Goal: Answer question/provide support: Share knowledge or assist other users

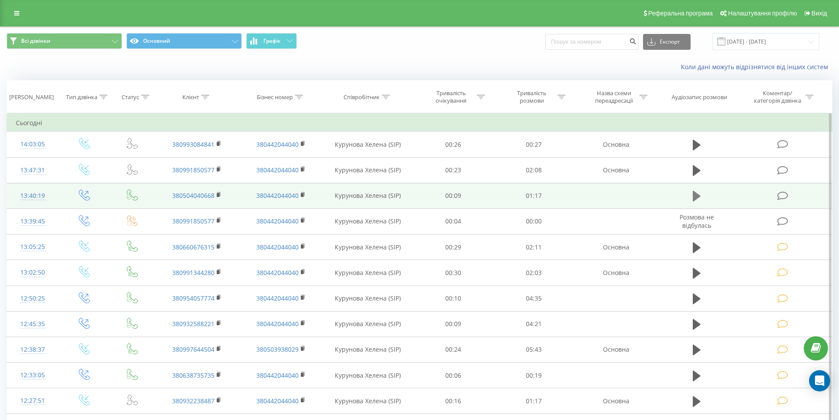
click at [695, 194] on icon at bounding box center [697, 196] width 8 height 11
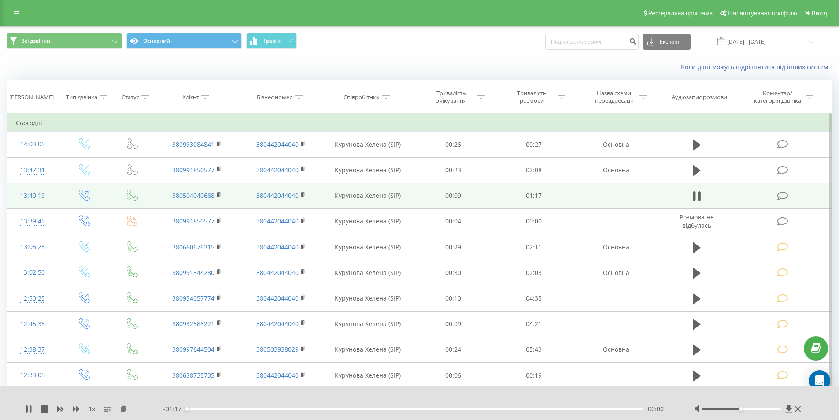
click at [599, 409] on div "00:00" at bounding box center [415, 408] width 458 height 3
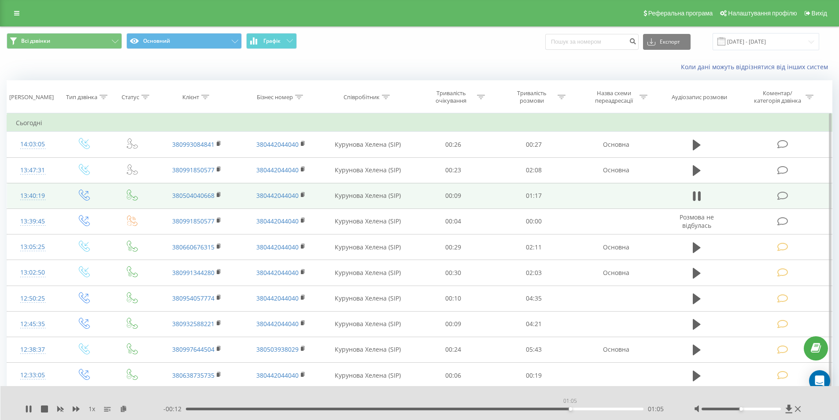
click at [570, 408] on div "01:05" at bounding box center [415, 408] width 458 height 3
click at [529, 408] on div "01:07" at bounding box center [415, 408] width 458 height 3
click at [785, 195] on icon at bounding box center [782, 195] width 11 height 9
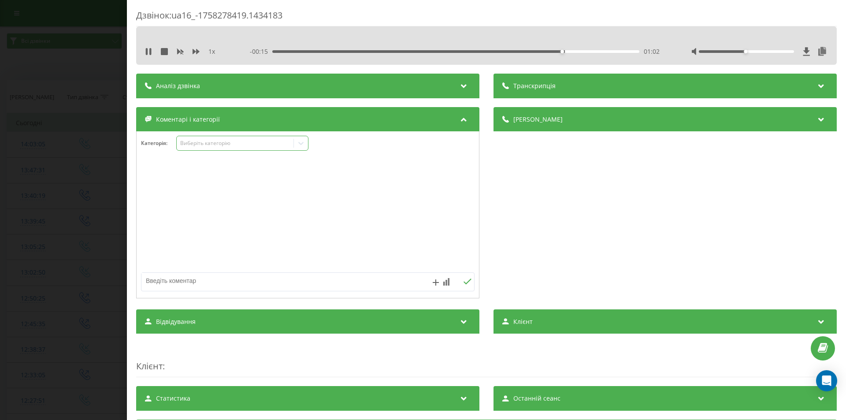
click at [203, 142] on div "Виберіть категорію" at bounding box center [235, 143] width 110 height 7
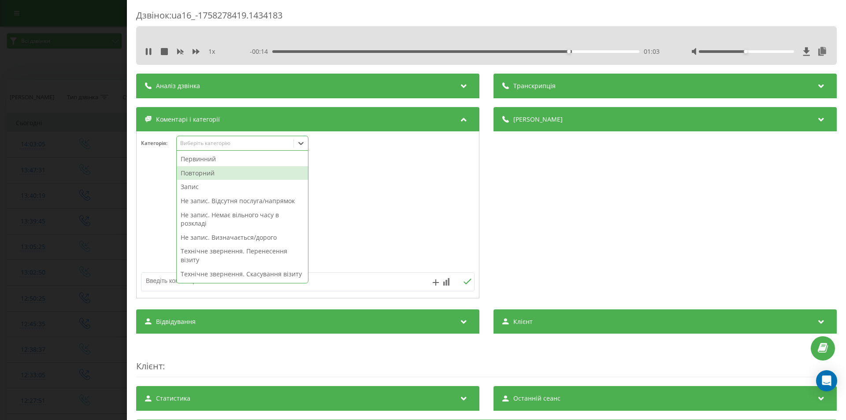
click at [211, 176] on div "Повторний" at bounding box center [242, 173] width 131 height 14
click at [577, 216] on div "Деталі дзвінка Загальне Дата дзвінка 2025-09-19 13:40:19 Тип дзвінка Вихідний С…" at bounding box center [664, 203] width 343 height 193
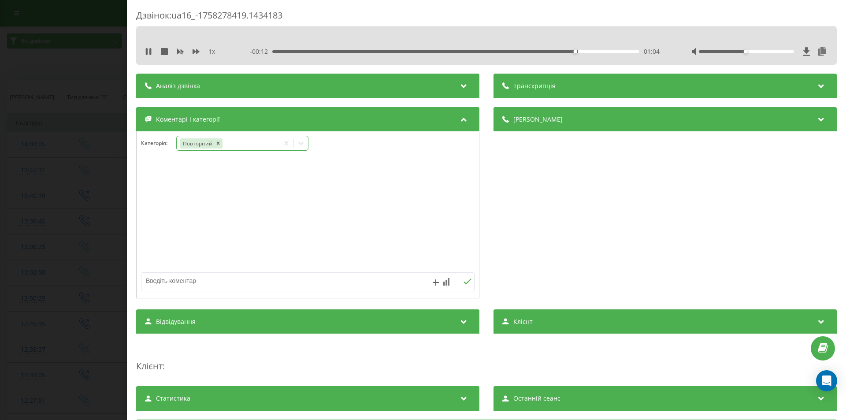
click at [301, 139] on icon at bounding box center [300, 143] width 9 height 9
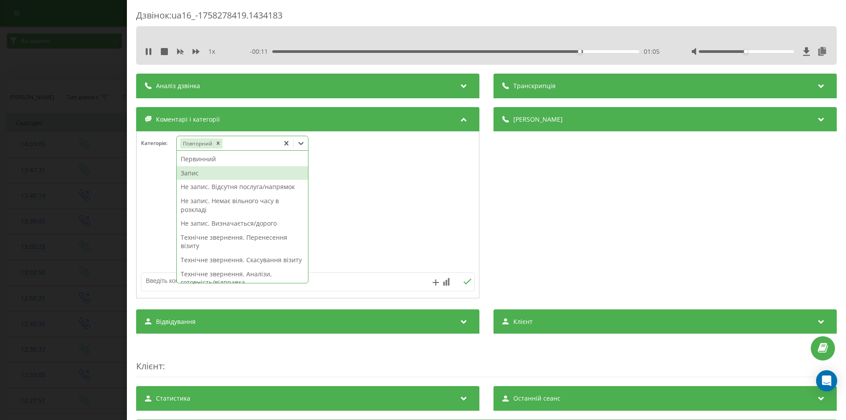
click at [209, 174] on div "Запис" at bounding box center [242, 173] width 131 height 14
click at [621, 238] on div "Деталі дзвінка Загальне Дата дзвінка 2025-09-19 13:40:19 Тип дзвінка Вихідний С…" at bounding box center [664, 203] width 343 height 193
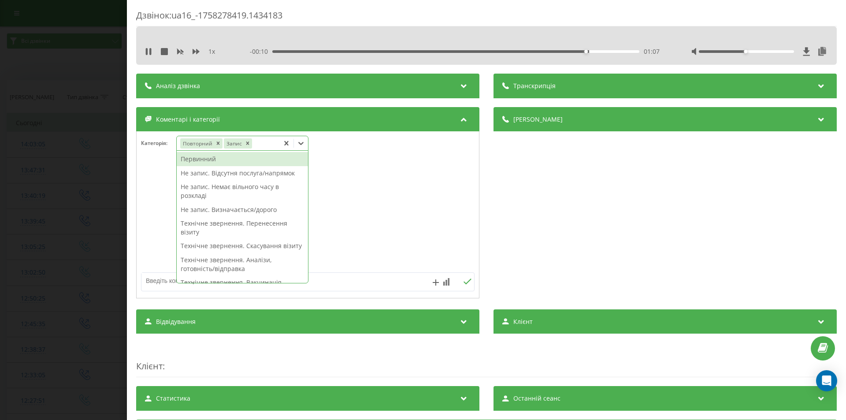
click at [303, 141] on icon at bounding box center [300, 143] width 9 height 9
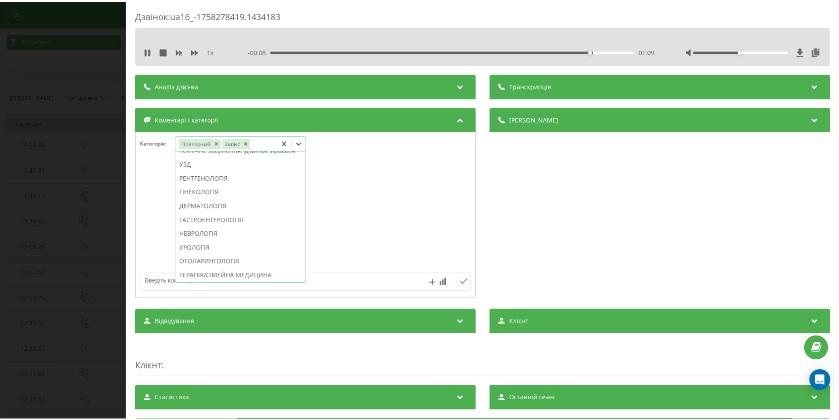
scroll to position [396, 0]
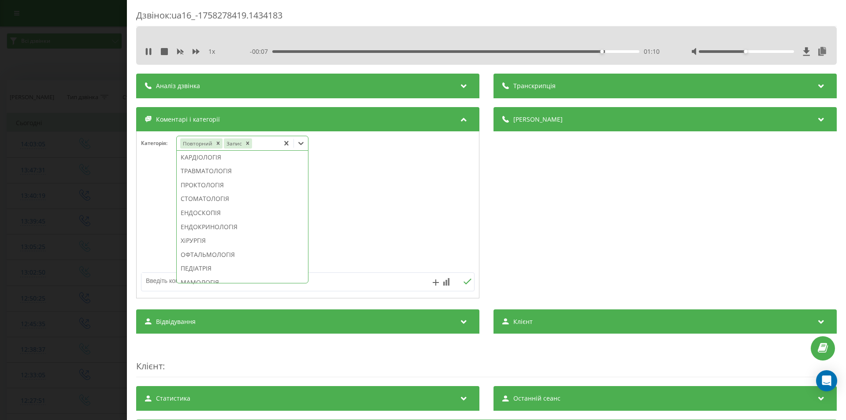
click at [226, 206] on div "СТОМАТОЛОГІЯ" at bounding box center [242, 199] width 131 height 14
click at [585, 244] on div "Деталі дзвінка Загальне Дата дзвінка 2025-09-19 13:40:19 Тип дзвінка Вихідний С…" at bounding box center [664, 203] width 343 height 193
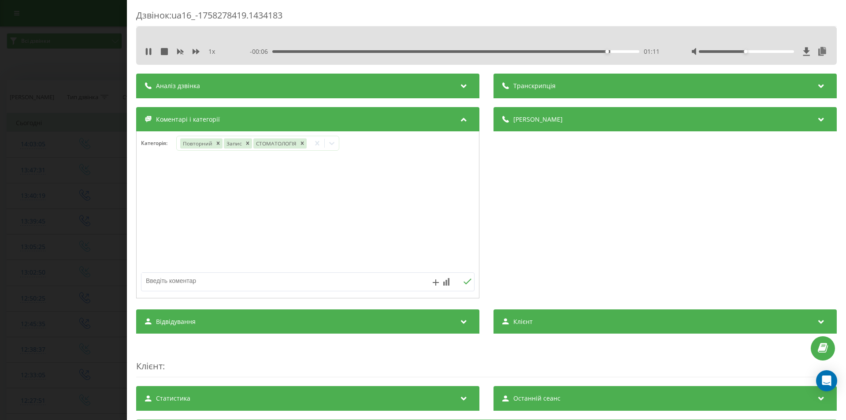
click at [60, 119] on div "Дзвінок : ua16_-1758278419.1434183 1 x - 00:06 01:11 01:11 Транскрипція Для AI-…" at bounding box center [423, 210] width 846 height 420
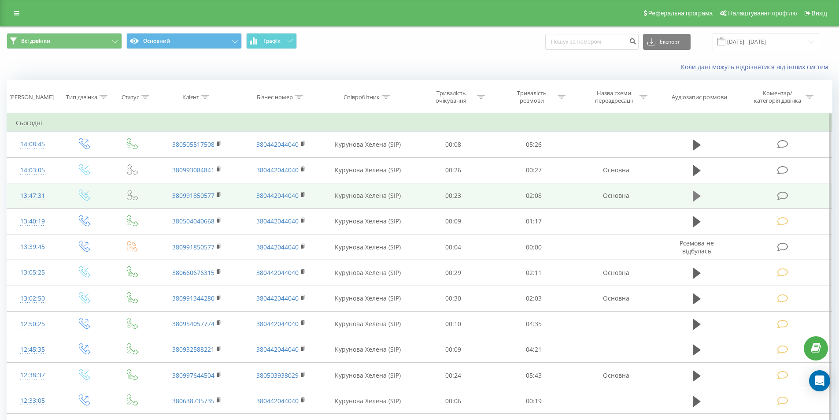
click at [694, 193] on icon at bounding box center [697, 196] width 8 height 11
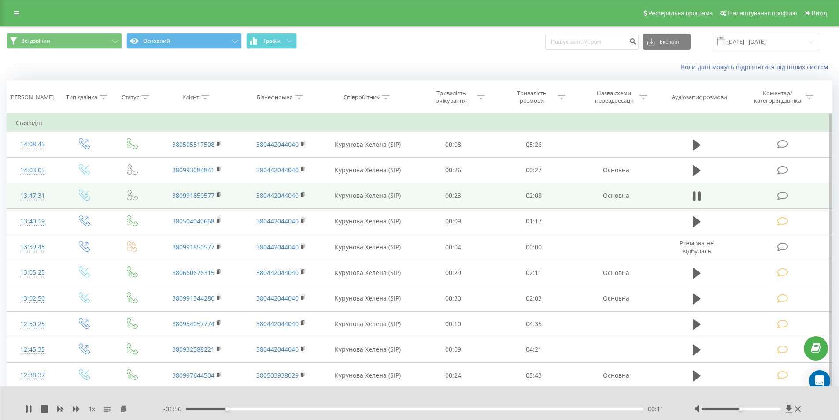
click at [783, 195] on icon at bounding box center [782, 195] width 11 height 9
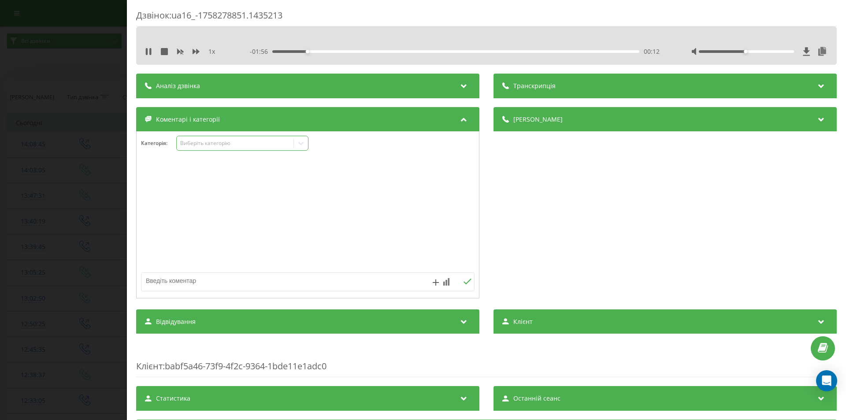
click at [201, 146] on div "Виберіть категорію" at bounding box center [235, 143] width 110 height 7
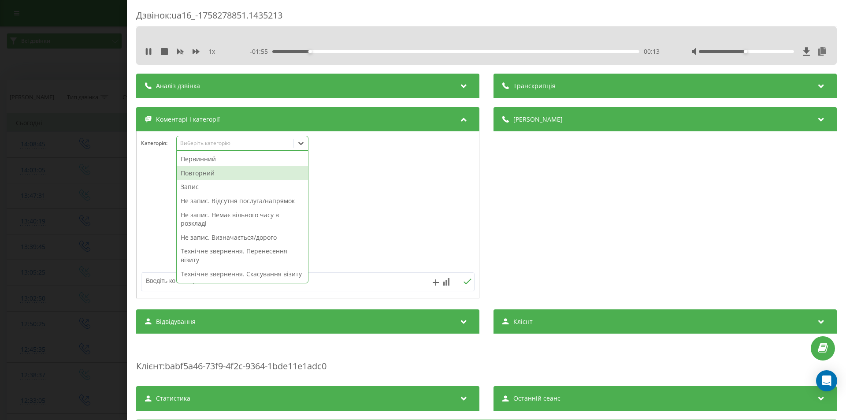
drag, startPoint x: 216, startPoint y: 174, endPoint x: 288, endPoint y: 185, distance: 72.8
click at [216, 174] on div "Повторний" at bounding box center [242, 173] width 131 height 14
click at [625, 231] on div "Деталі дзвінка Загальне Дата дзвінка 2025-09-19 13:47:31 Тип дзвінка Вхідний Ст…" at bounding box center [664, 203] width 343 height 193
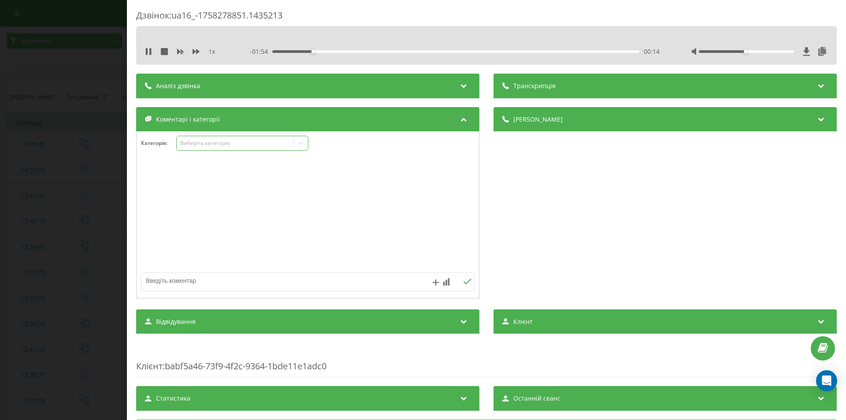
click at [303, 139] on icon at bounding box center [300, 143] width 9 height 9
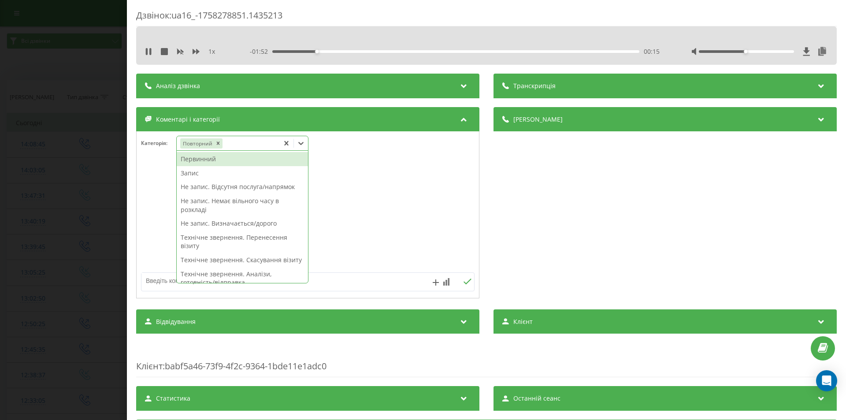
drag, startPoint x: 203, startPoint y: 185, endPoint x: 400, endPoint y: 188, distance: 197.3
click at [204, 186] on div "Не запис. Відсутня послуга/напрямок" at bounding box center [242, 187] width 131 height 14
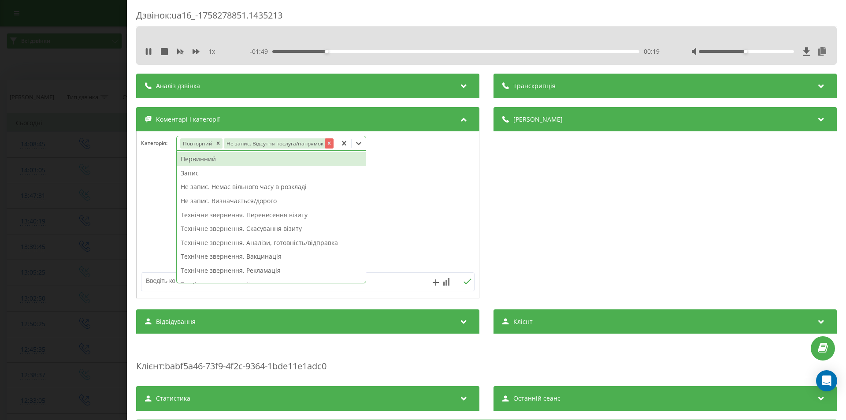
click at [328, 145] on icon "Remove Не запис. Відсутня послуга/напрямок" at bounding box center [329, 143] width 6 height 6
click at [629, 240] on div "Деталі дзвінка Загальне Дата дзвінка 2025-09-19 13:47:31 Тип дзвінка Вхідний Ст…" at bounding box center [664, 203] width 343 height 193
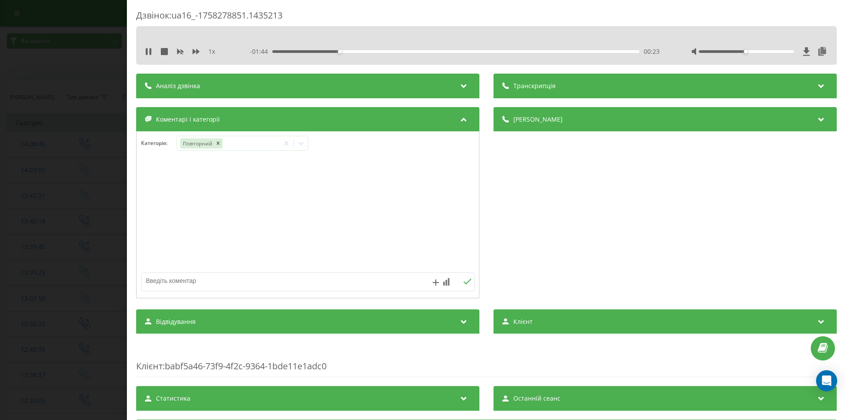
click at [355, 145] on div "Категорія : Повторний" at bounding box center [308, 149] width 342 height 26
click at [300, 144] on icon at bounding box center [300, 143] width 5 height 3
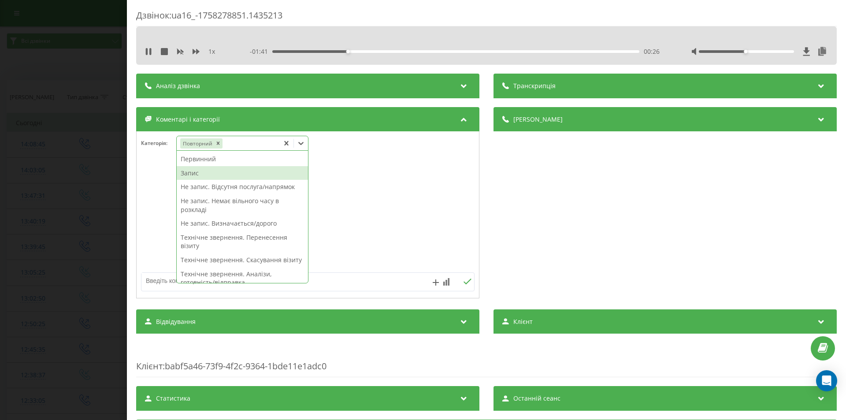
click at [206, 171] on div "Запис" at bounding box center [242, 173] width 131 height 14
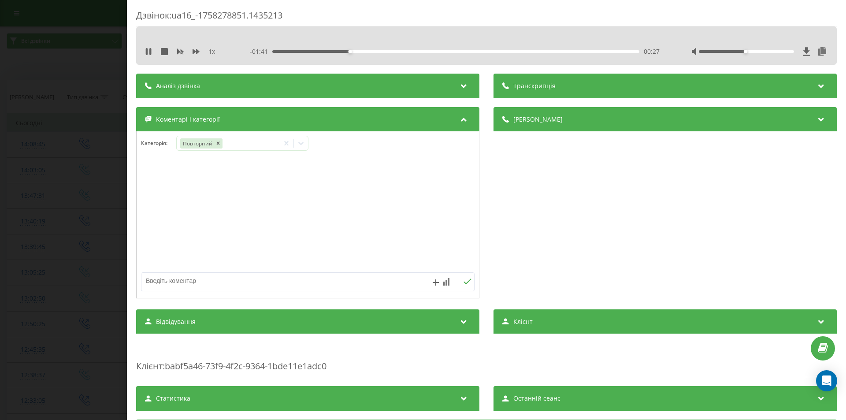
click at [642, 260] on div "Деталі дзвінка Загальне Дата дзвінка 2025-09-19 13:47:31 Тип дзвінка Вхідний Ст…" at bounding box center [664, 203] width 343 height 193
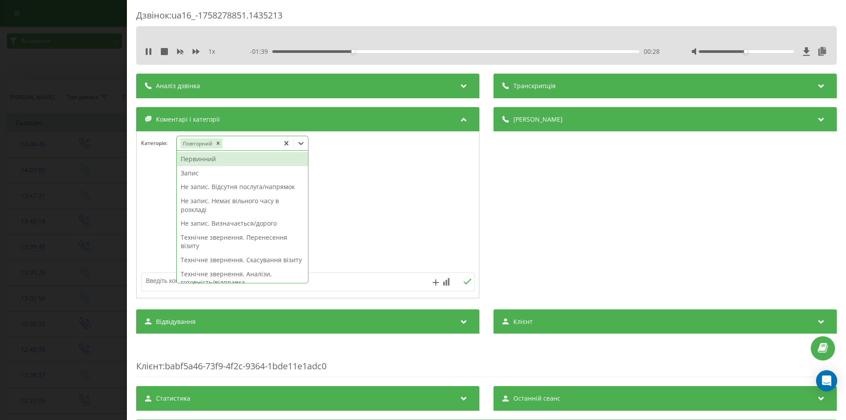
click at [301, 141] on icon at bounding box center [300, 143] width 9 height 9
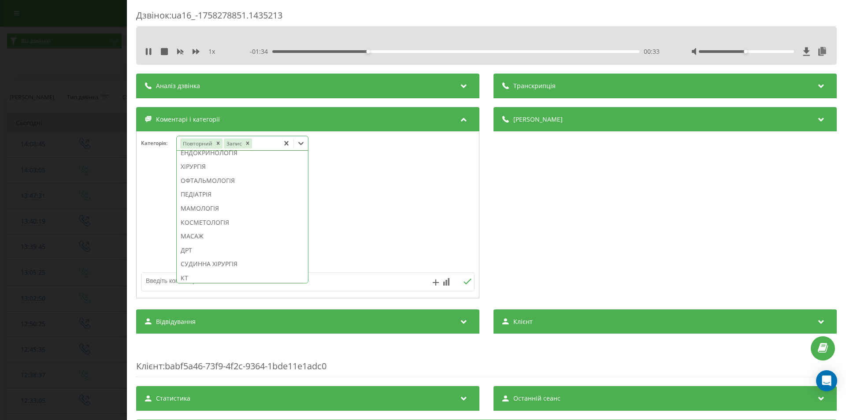
scroll to position [426, 0]
click at [223, 176] on div "СТОМАТОЛОГІЯ" at bounding box center [242, 169] width 131 height 14
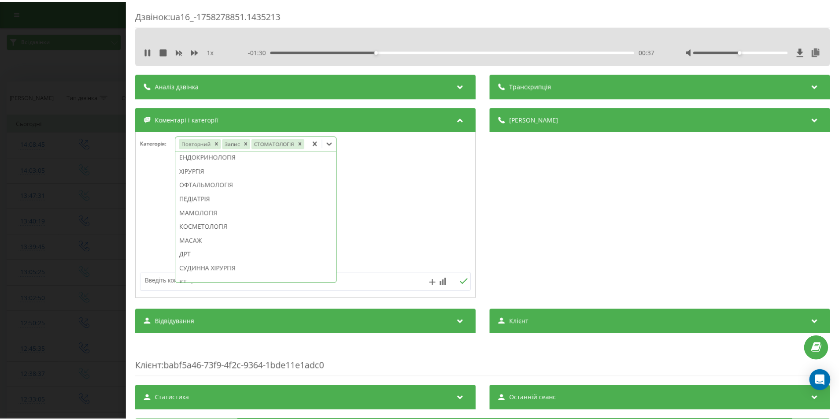
scroll to position [375, 0]
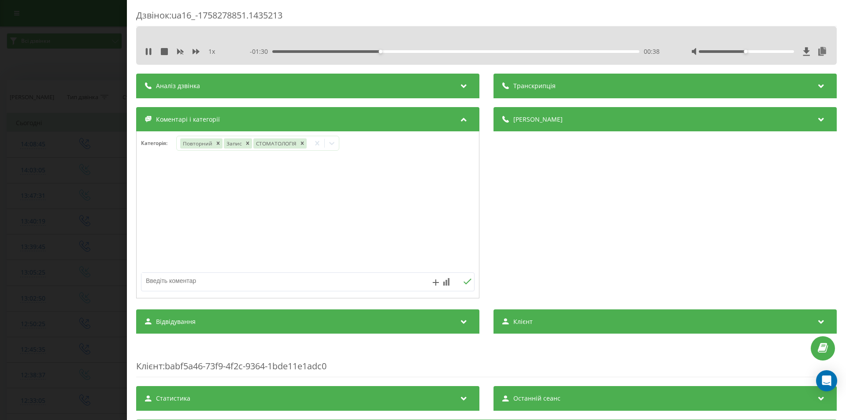
click at [635, 196] on div "Деталі дзвінка Загальне Дата дзвінка 2025-09-19 13:47:31 Тип дзвінка Вхідний Ст…" at bounding box center [664, 203] width 343 height 193
click at [51, 216] on div "Дзвінок : ua16_-1758278851.1435213 1 x - 01:28 00:39 00:39 Транскрипція Для AI-…" at bounding box center [423, 210] width 846 height 420
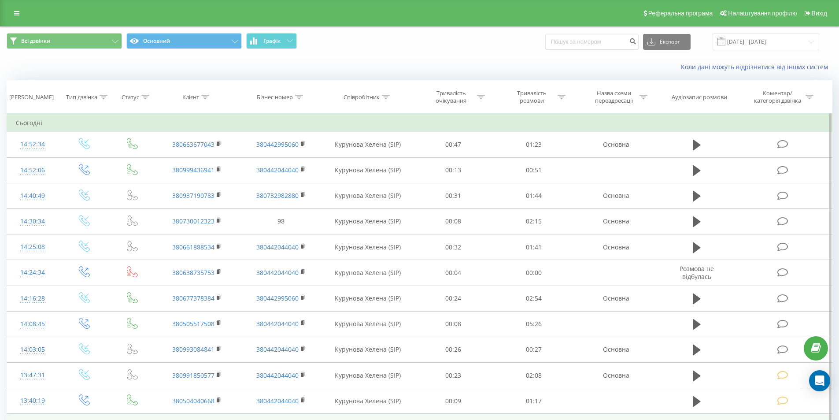
scroll to position [88, 0]
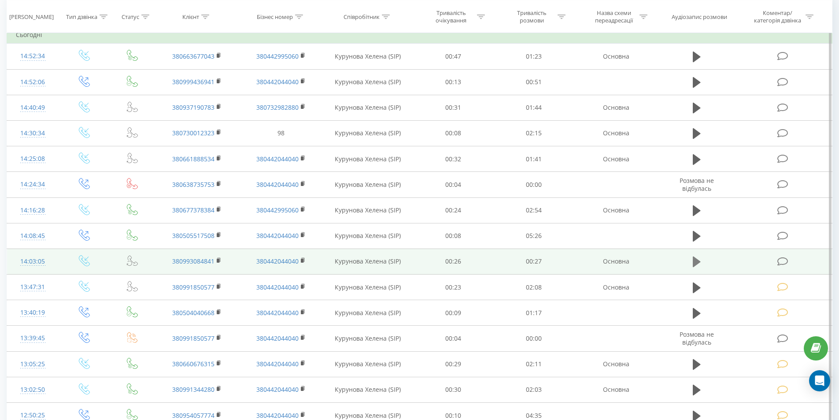
click at [698, 259] on icon at bounding box center [697, 261] width 8 height 12
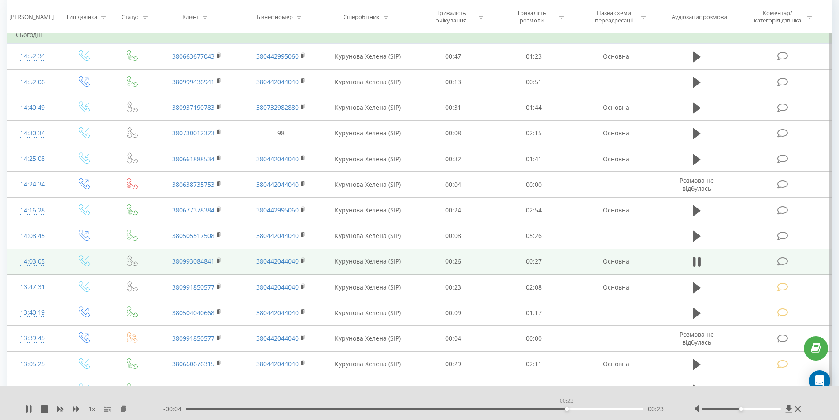
click at [566, 407] on div "00:23" at bounding box center [415, 408] width 458 height 3
click at [515, 407] on div "00:25" at bounding box center [415, 408] width 458 height 3
click at [417, 408] on div "00:21" at bounding box center [415, 408] width 458 height 3
drag, startPoint x: 784, startPoint y: 259, endPoint x: 757, endPoint y: 267, distance: 28.1
click at [784, 259] on icon at bounding box center [782, 261] width 11 height 9
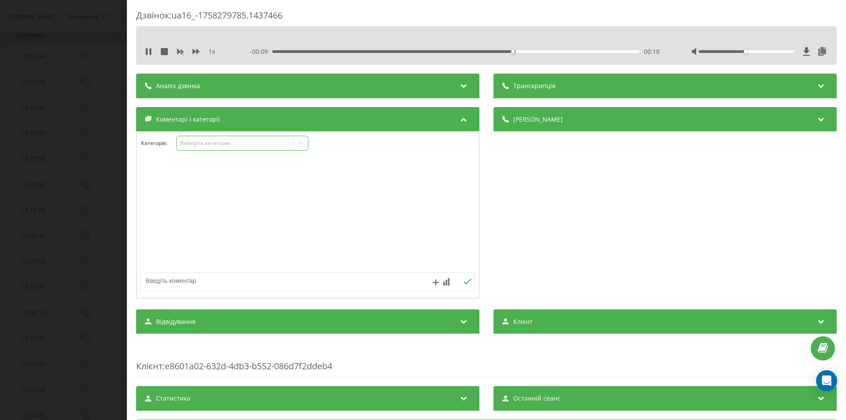
click at [234, 144] on div "Виберіть категорію" at bounding box center [235, 143] width 110 height 7
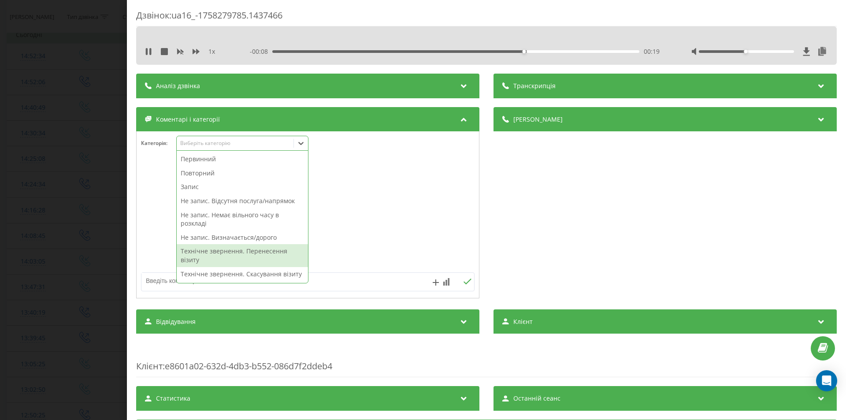
drag, startPoint x: 279, startPoint y: 251, endPoint x: 286, endPoint y: 250, distance: 7.5
click at [279, 251] on div "Технічне звернення. Перенесення візиту" at bounding box center [242, 255] width 131 height 22
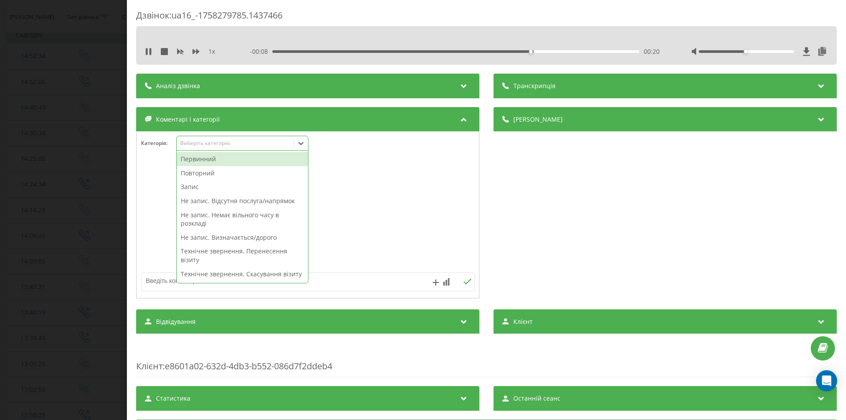
click at [654, 227] on div "Деталі дзвінка Загальне Дата дзвінка 2025-09-19 14:03:05 Тип дзвінка Вхідний Ст…" at bounding box center [664, 203] width 343 height 193
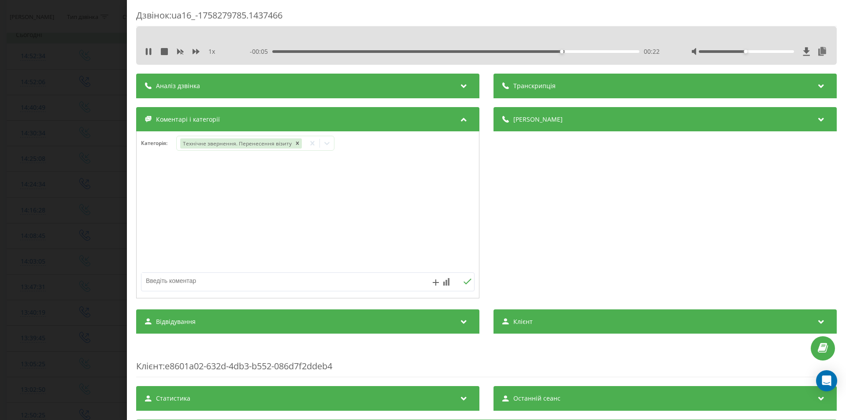
click at [57, 239] on div "Дзвінок : ua16_-1758279785.1437466 1 x - 00:05 00:22 00:22 Транскрипція Для AI-…" at bounding box center [423, 210] width 846 height 420
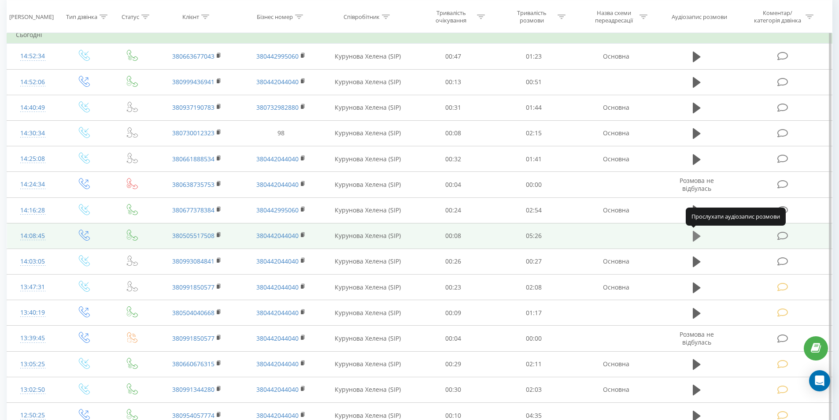
click at [693, 236] on icon at bounding box center [697, 236] width 8 height 11
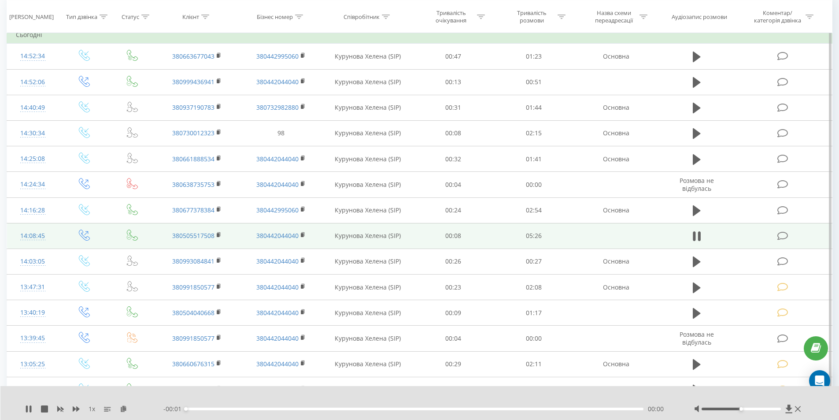
click at [557, 409] on div "00:00" at bounding box center [415, 408] width 458 height 3
click at [557, 409] on div "00:01" at bounding box center [415, 408] width 458 height 3
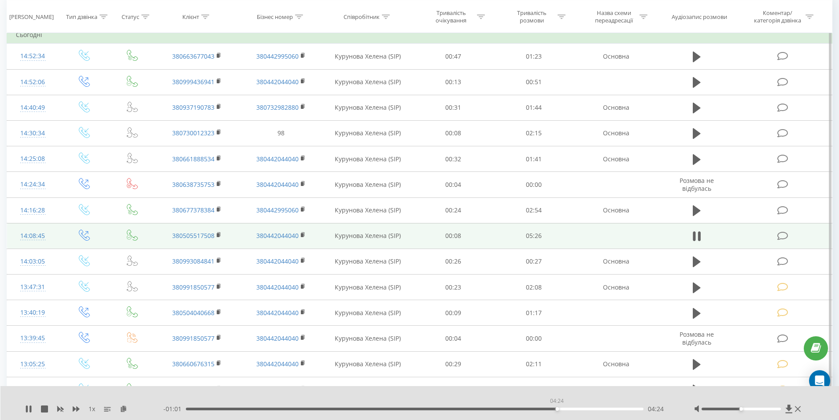
click at [557, 409] on div "04:24" at bounding box center [415, 408] width 458 height 3
click at [612, 409] on div "04:27" at bounding box center [415, 408] width 458 height 3
drag, startPoint x: 782, startPoint y: 236, endPoint x: 503, endPoint y: 240, distance: 278.4
click at [780, 235] on icon at bounding box center [782, 235] width 11 height 9
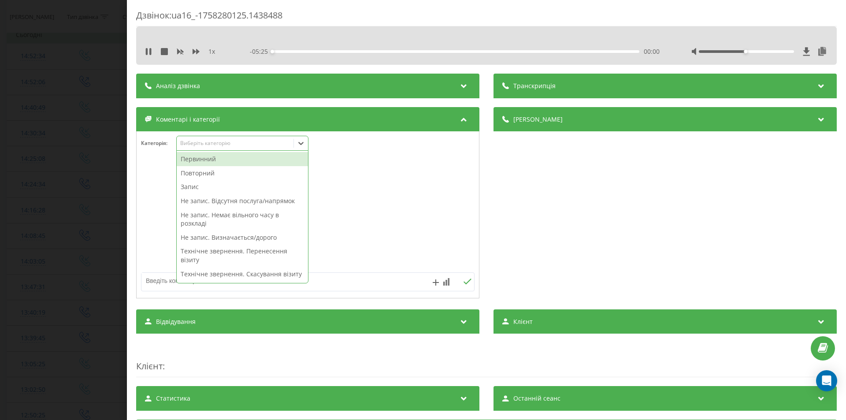
click at [237, 140] on div "Виберіть категорію" at bounding box center [235, 143] width 110 height 7
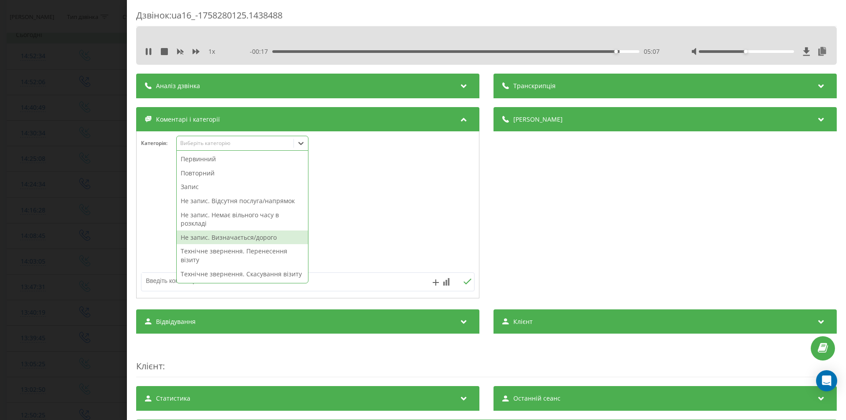
click at [258, 239] on div "Не запис. Визначається/дорого" at bounding box center [242, 237] width 131 height 14
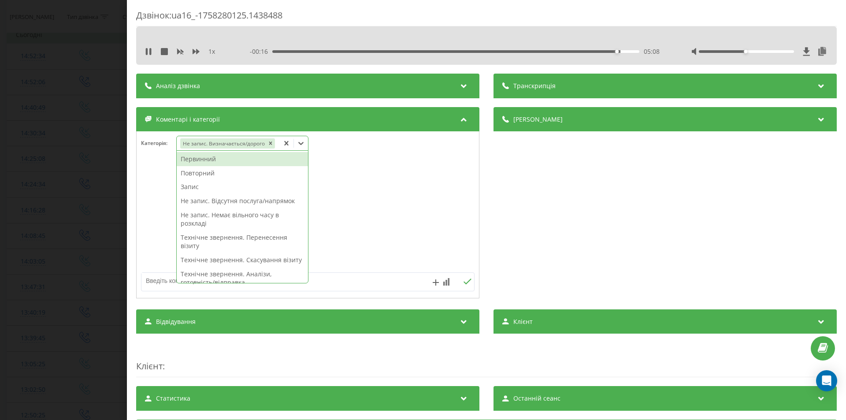
click at [552, 202] on div "Деталі дзвінка Загальне Дата дзвінка 2025-09-19 14:08:45 Тип дзвінка Вихідний С…" at bounding box center [664, 203] width 343 height 193
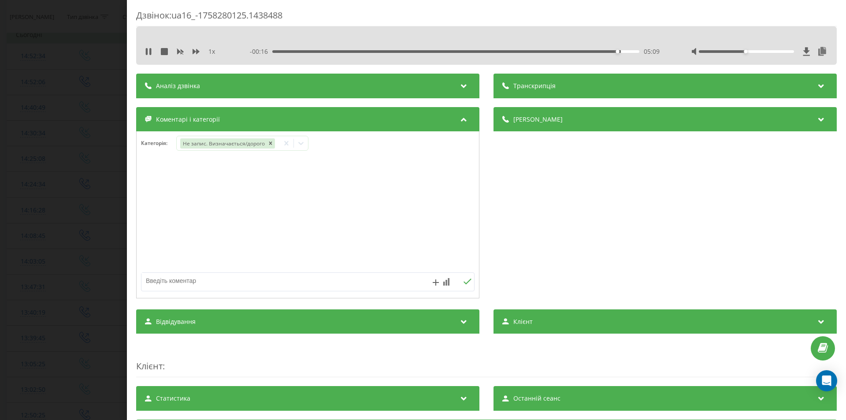
click at [80, 204] on div "Дзвінок : ua16_-1758280125.1438488 1 x - 00:16 05:09 05:09 Транскрипція Для AI-…" at bounding box center [423, 210] width 846 height 420
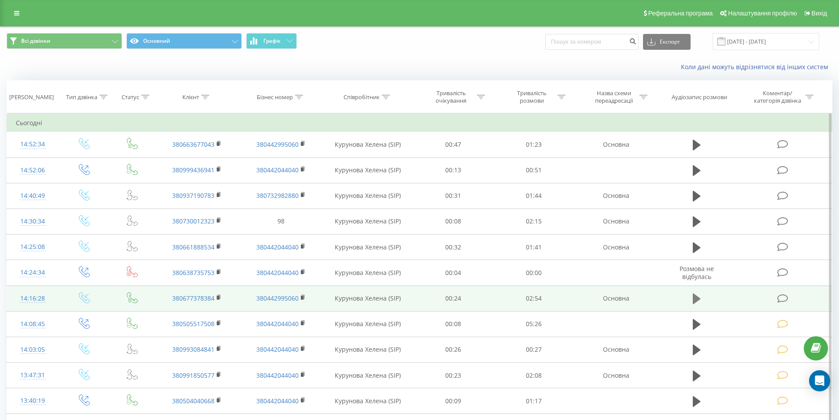
click at [696, 300] on icon at bounding box center [697, 298] width 8 height 11
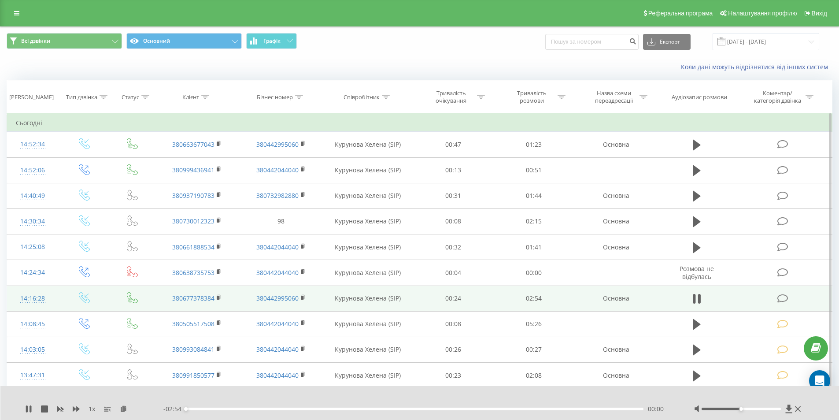
click at [556, 408] on div "00:00" at bounding box center [415, 408] width 458 height 3
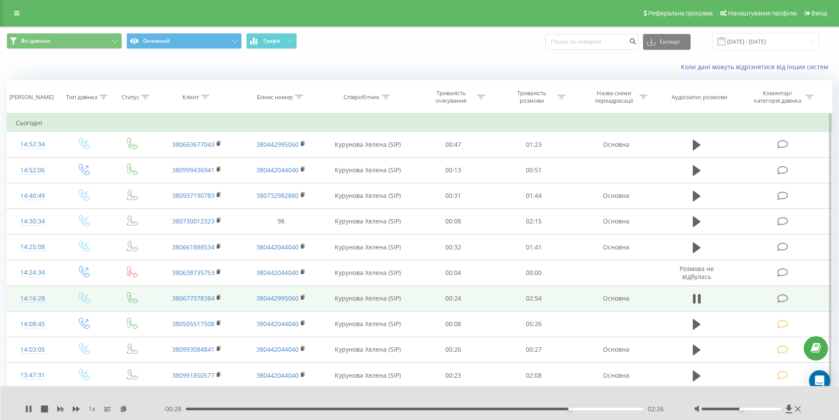
click at [503, 408] on div "02:26" at bounding box center [415, 408] width 458 height 3
click at [492, 408] on div "02:03" at bounding box center [415, 408] width 458 height 3
click at [481, 409] on div "01:58" at bounding box center [415, 408] width 458 height 3
click at [783, 299] on icon at bounding box center [782, 298] width 11 height 9
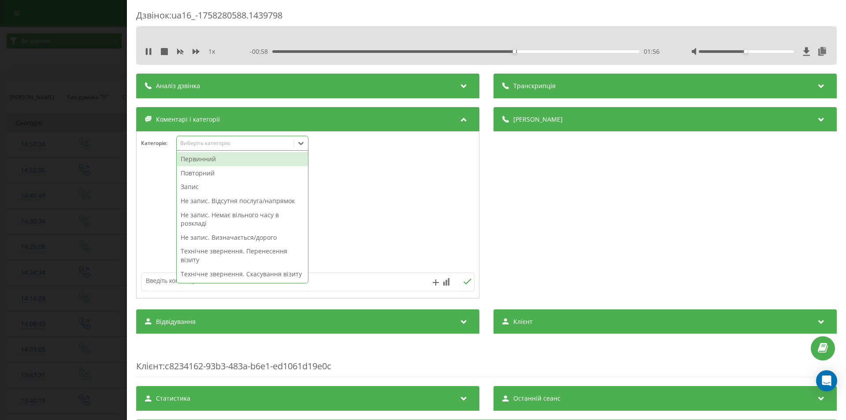
click at [212, 140] on div "Виберіть категорію" at bounding box center [235, 143] width 110 height 7
click at [221, 160] on div "Первинний" at bounding box center [242, 159] width 131 height 14
click at [734, 269] on div "Деталі дзвінка Загальне Дата дзвінка [DATE] 14:16:28 Тип дзвінка Вхідний Статус…" at bounding box center [664, 203] width 343 height 193
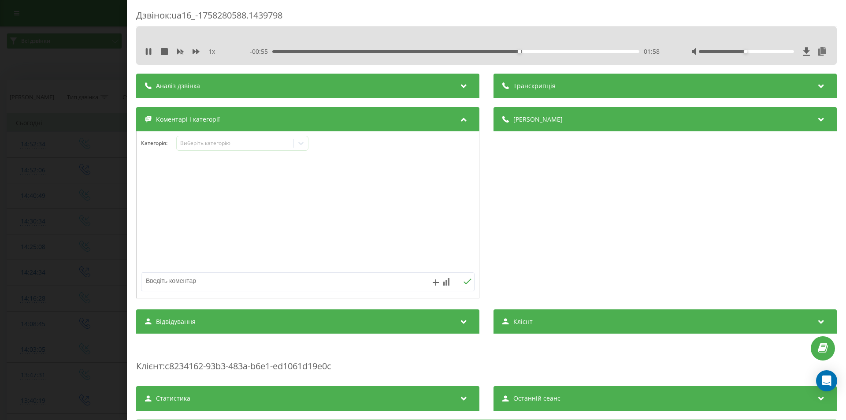
click at [343, 140] on div "Категорія : Виберіть категорію" at bounding box center [308, 149] width 342 height 26
click at [304, 141] on icon at bounding box center [300, 143] width 9 height 9
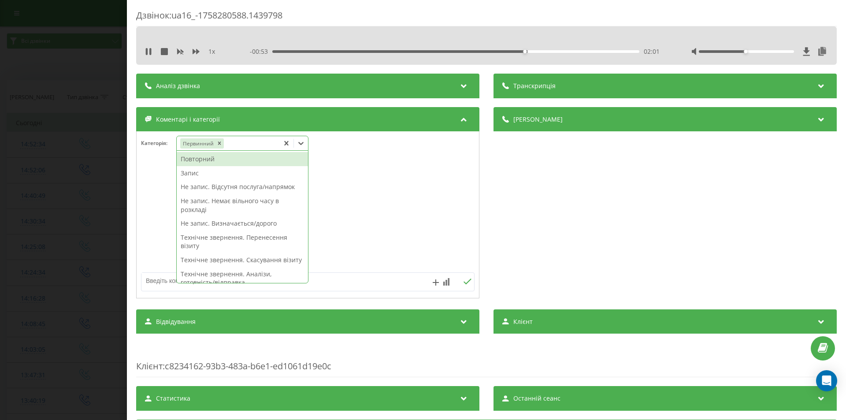
click at [207, 173] on div "Запис" at bounding box center [242, 173] width 131 height 14
drag, startPoint x: 582, startPoint y: 250, endPoint x: 336, endPoint y: 166, distance: 259.8
click at [579, 250] on div "Деталі дзвінка Загальне Дата дзвінка [DATE] 14:16:28 Тип дзвінка Вхідний Статус…" at bounding box center [664, 203] width 343 height 193
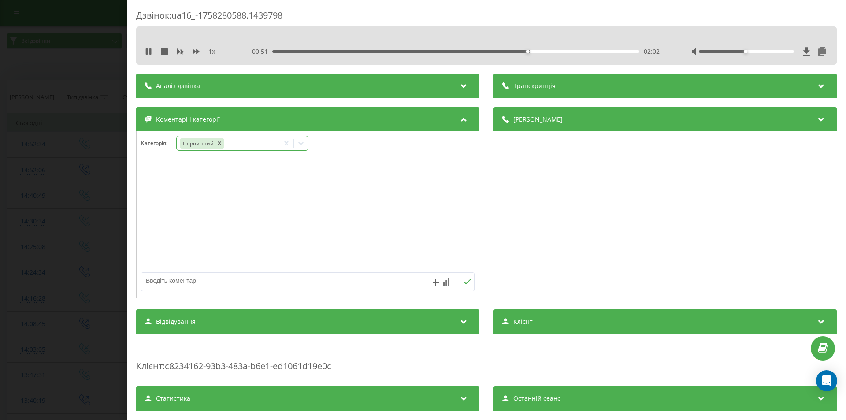
click at [303, 142] on icon at bounding box center [300, 143] width 5 height 3
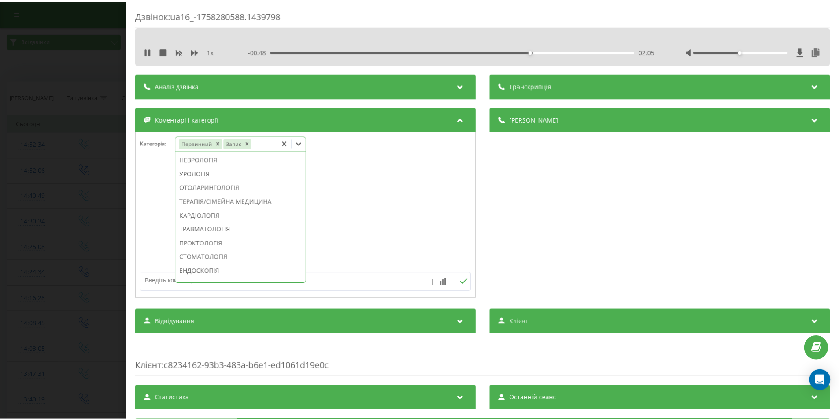
scroll to position [382, 0]
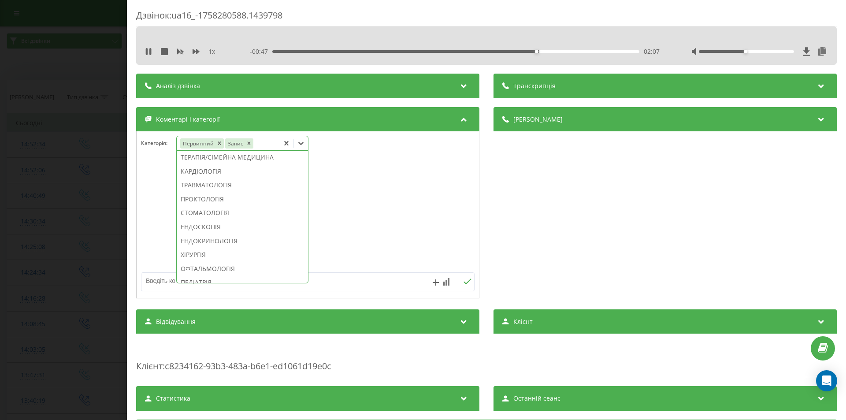
click at [229, 220] on div "СТОМАТОЛОГІЯ" at bounding box center [242, 213] width 131 height 14
drag, startPoint x: 606, startPoint y: 242, endPoint x: 599, endPoint y: 243, distance: 6.7
click at [602, 242] on div "Деталі дзвінка Загальне Дата дзвінка [DATE] 14:16:28 Тип дзвінка Вхідний Статус…" at bounding box center [664, 203] width 343 height 193
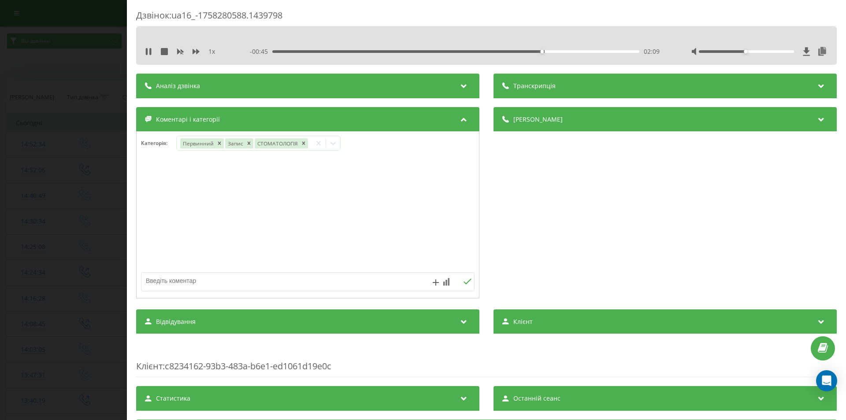
click at [89, 250] on div "Дзвінок : ua16_-1758280588.1439798 1 x - 00:45 02:09 02:09 Транскрипція Для AI-…" at bounding box center [423, 210] width 846 height 420
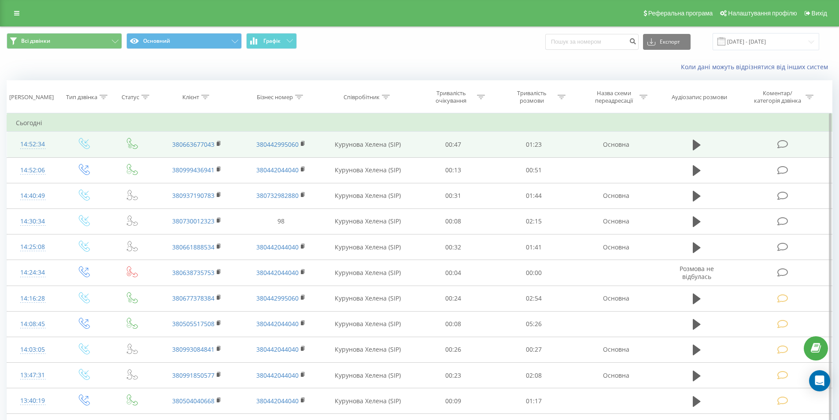
click at [783, 145] on icon at bounding box center [782, 144] width 11 height 9
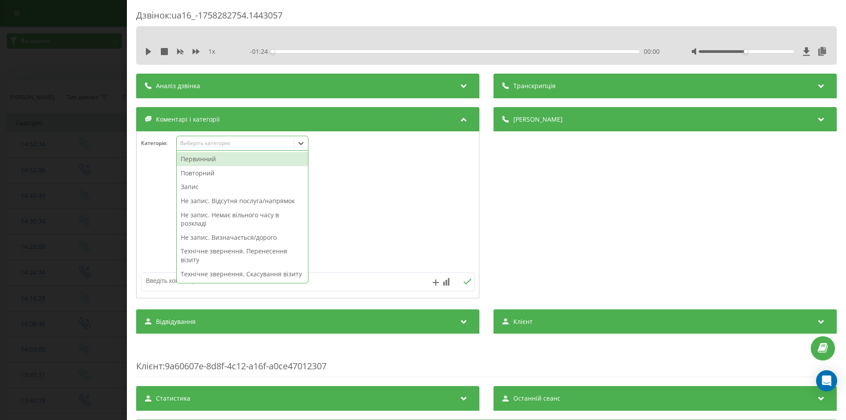
click at [207, 140] on div "Виберіть категорію" at bounding box center [235, 143] width 110 height 7
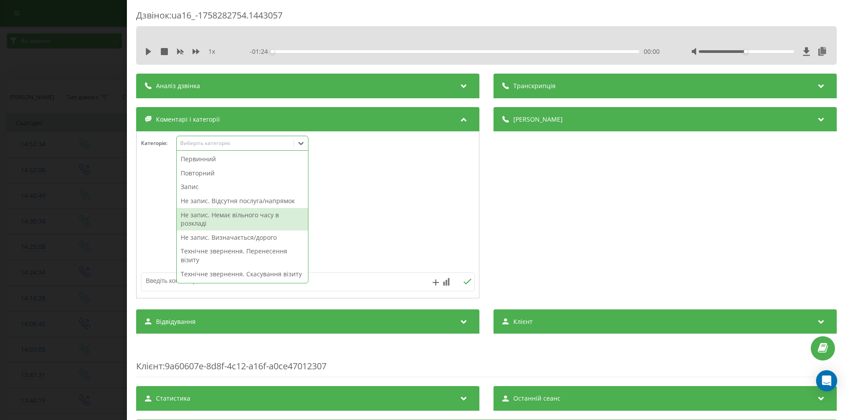
click at [242, 216] on div "Не запис. Немає вільного часу в розкладі" at bounding box center [242, 219] width 131 height 22
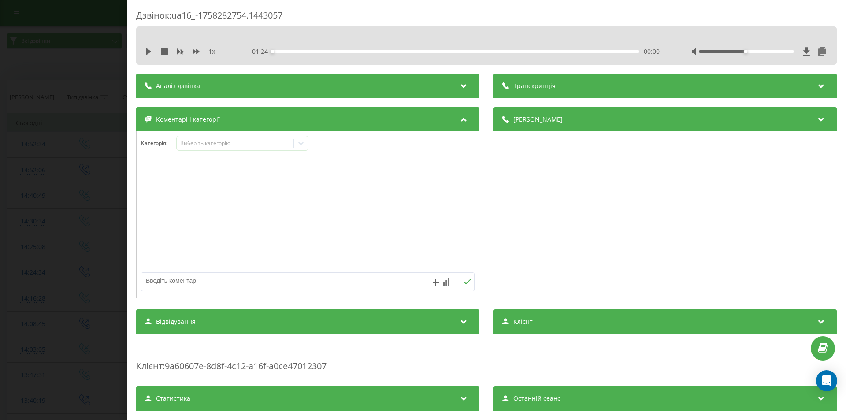
click at [83, 246] on div "Дзвінок : ua16_-1758282754.1443057 1 x - 01:24 00:00 00:00 Транскрипція Для AI-…" at bounding box center [423, 210] width 846 height 420
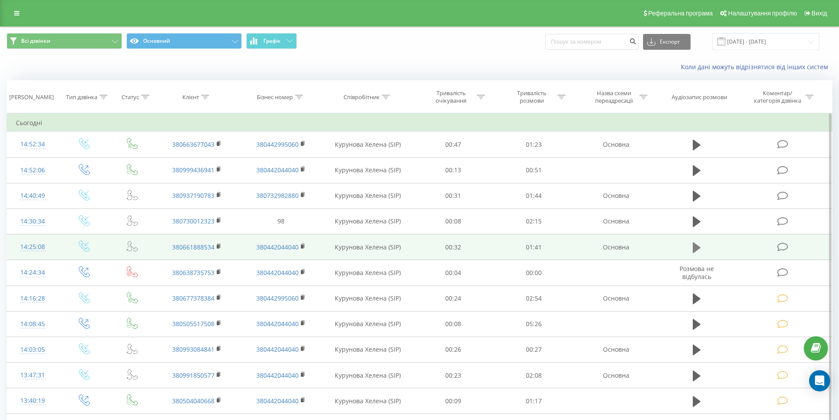
click at [694, 246] on icon at bounding box center [697, 247] width 8 height 11
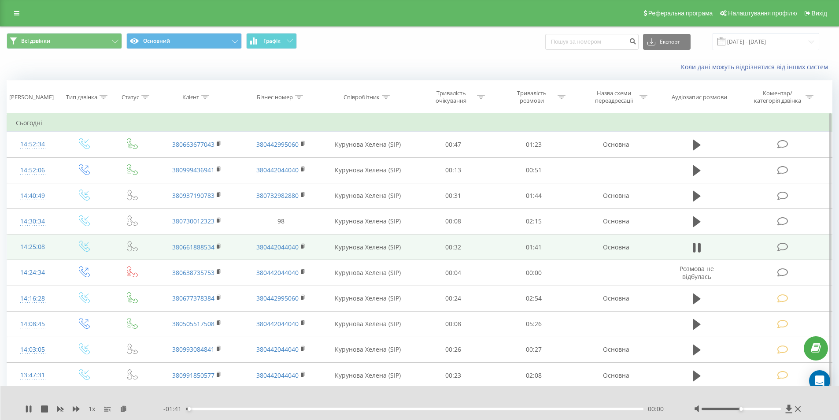
click at [579, 409] on div "00:00" at bounding box center [415, 408] width 458 height 3
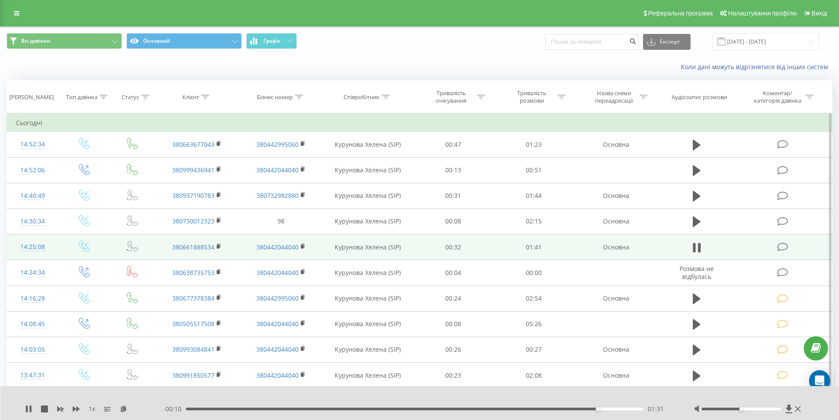
click at [783, 247] on icon at bounding box center [782, 246] width 11 height 9
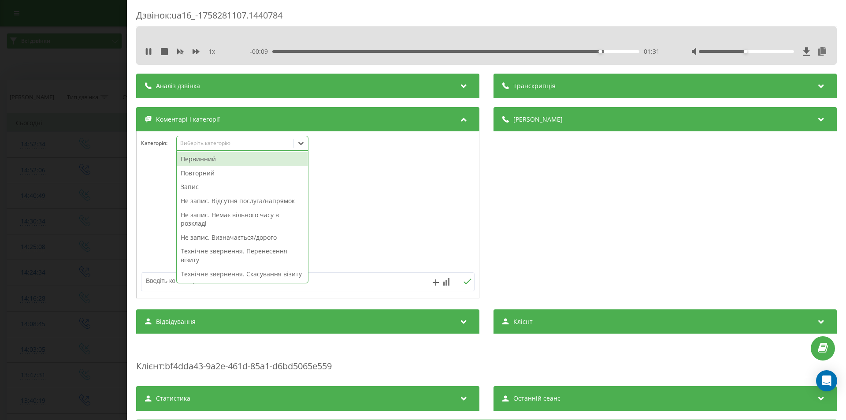
click at [207, 141] on div "Виберіть категорію" at bounding box center [235, 143] width 110 height 7
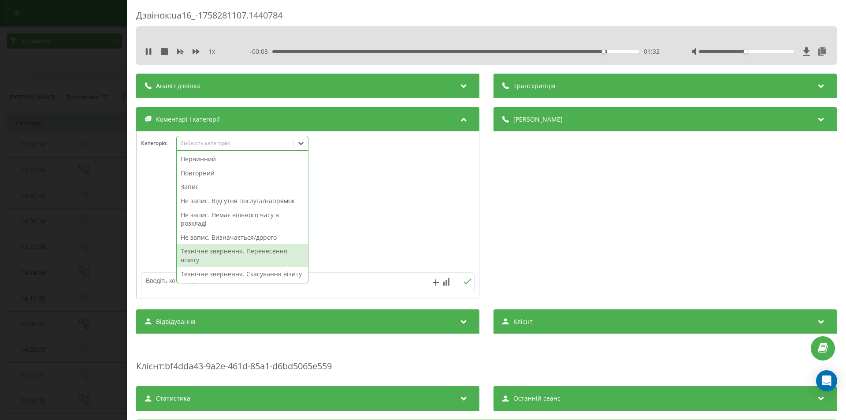
drag, startPoint x: 266, startPoint y: 253, endPoint x: 459, endPoint y: 251, distance: 192.9
click at [267, 252] on div "Технічне звернення. Перенесення візиту" at bounding box center [242, 255] width 131 height 22
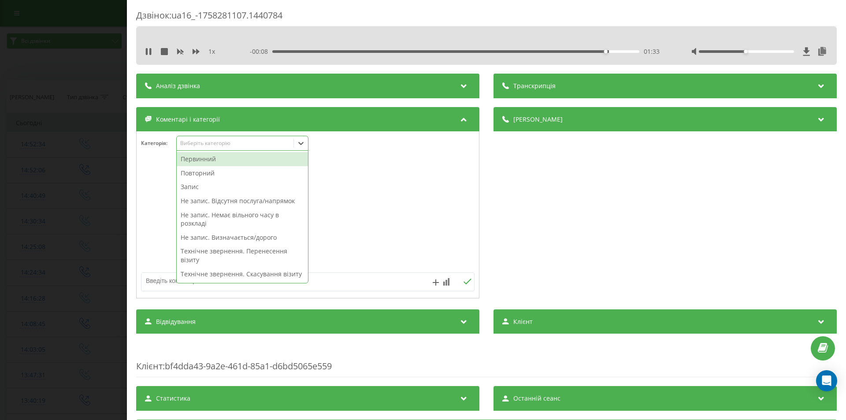
drag, startPoint x: 547, startPoint y: 200, endPoint x: 423, endPoint y: 233, distance: 128.0
click at [544, 202] on div "Деталі дзвінка Загальне Дата дзвінка 2025-09-19 14:25:08 Тип дзвінка Вхідний Ст…" at bounding box center [664, 203] width 343 height 193
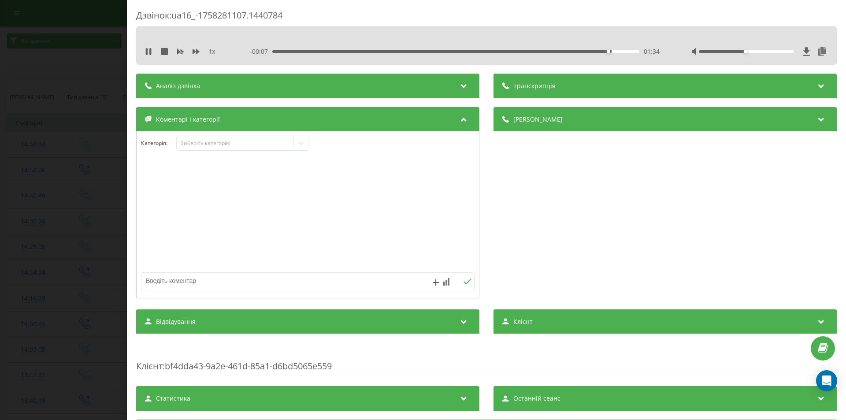
click at [74, 274] on div "Дзвінок : ua16_-1758281107.1440784 1 x - 00:07 01:34 01:34 Транскрипція Для AI-…" at bounding box center [423, 210] width 846 height 420
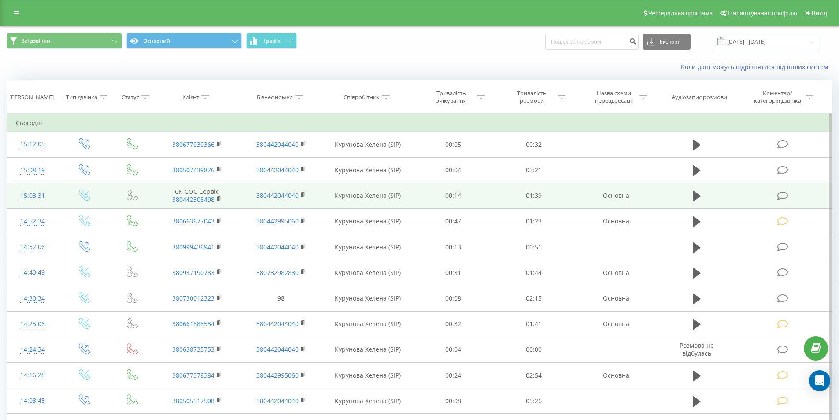
click at [786, 194] on icon at bounding box center [782, 195] width 11 height 9
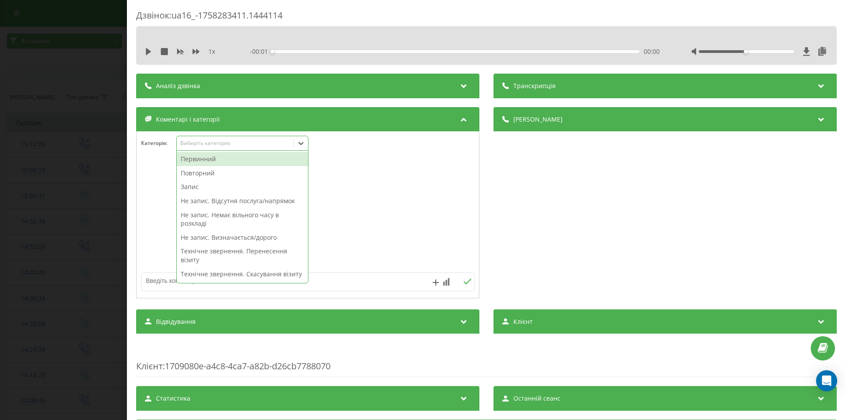
click at [199, 143] on div "Виберіть категорію" at bounding box center [235, 143] width 110 height 7
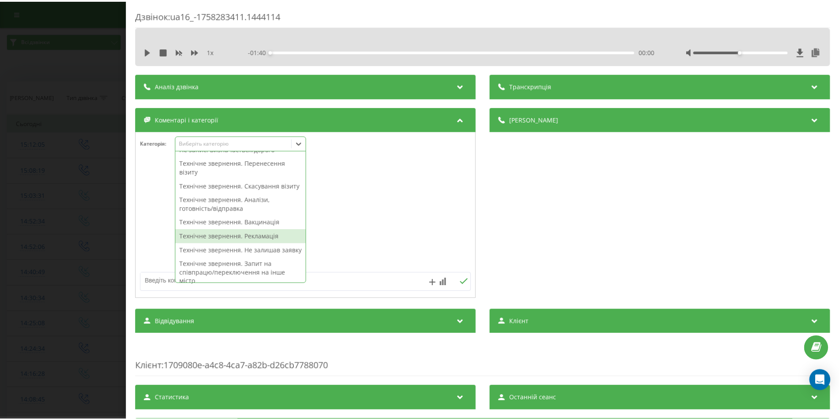
scroll to position [132, 0]
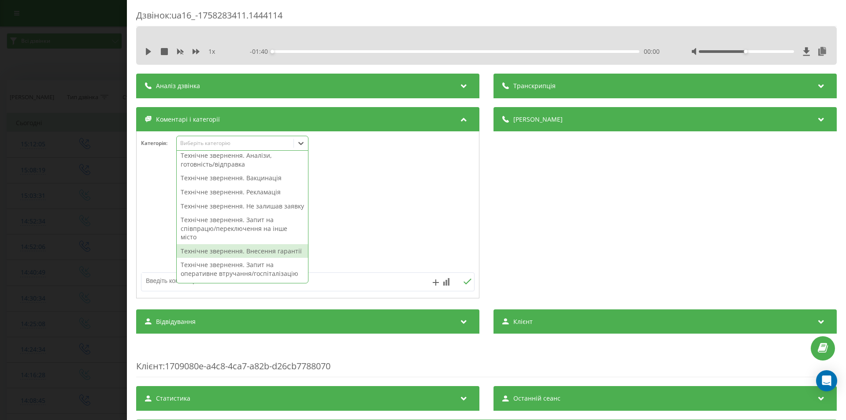
click at [254, 258] on div "Технічне звернення. Внесення гарантії" at bounding box center [242, 251] width 131 height 14
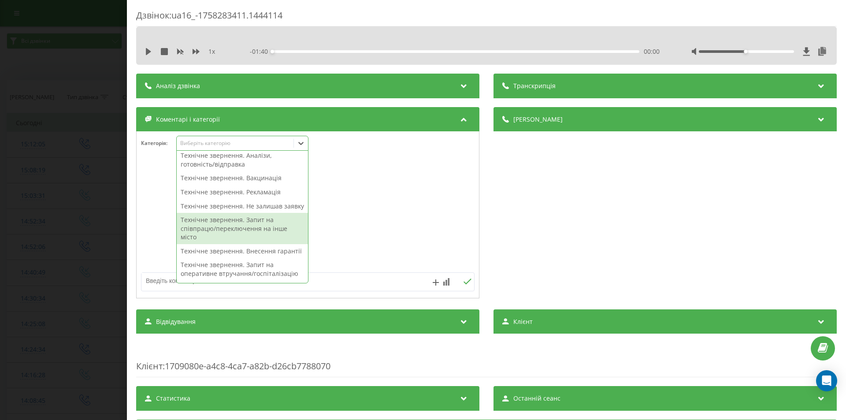
click at [643, 174] on div "Деталі дзвінка Загальне Дата дзвінка [DATE] 15:03:31 Тип дзвінка Вхідний Статус…" at bounding box center [664, 203] width 343 height 193
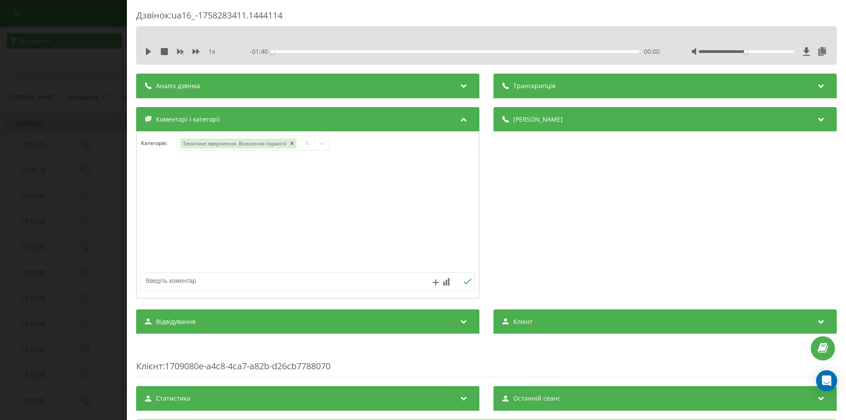
click at [50, 165] on div "Дзвінок : ua16_-1758283411.1444114 1 x - 01:40 00:00 00:00 Транскрипція Для AI-…" at bounding box center [423, 210] width 846 height 420
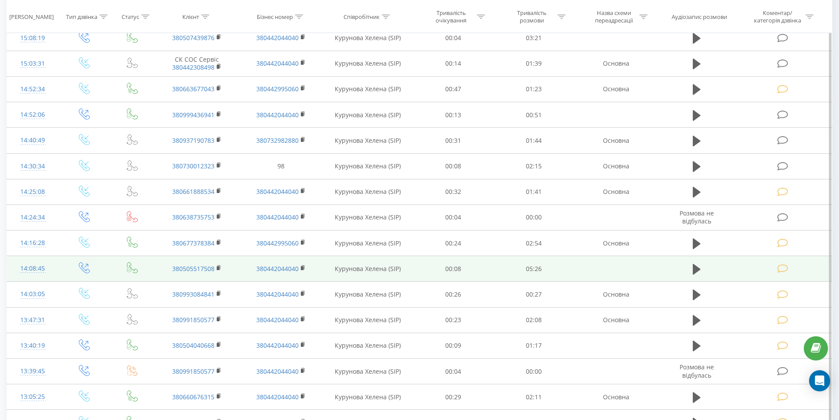
scroll to position [220, 0]
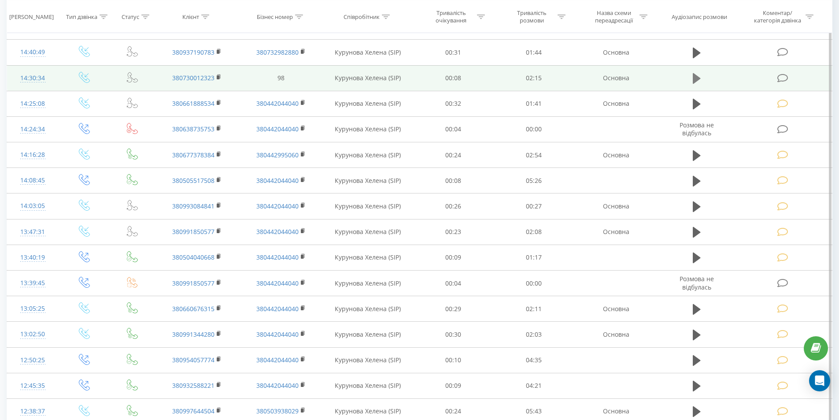
click at [694, 79] on icon at bounding box center [697, 78] width 8 height 11
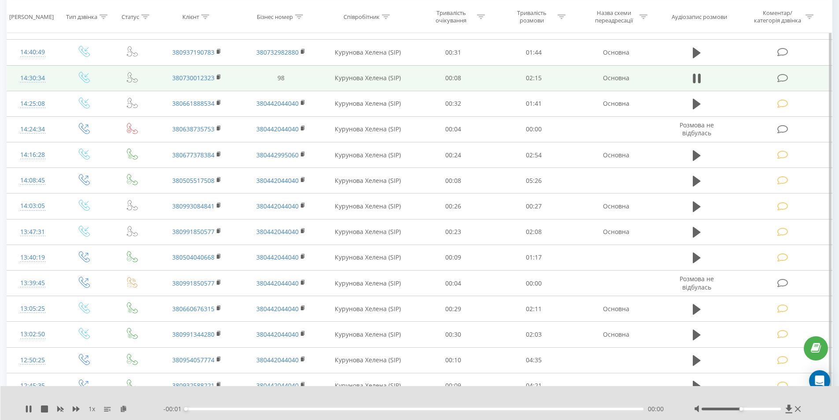
click at [586, 408] on div "00:00" at bounding box center [415, 408] width 458 height 3
click at [578, 409] on div "00:01" at bounding box center [415, 408] width 458 height 3
click at [578, 409] on div "00:00" at bounding box center [415, 408] width 458 height 3
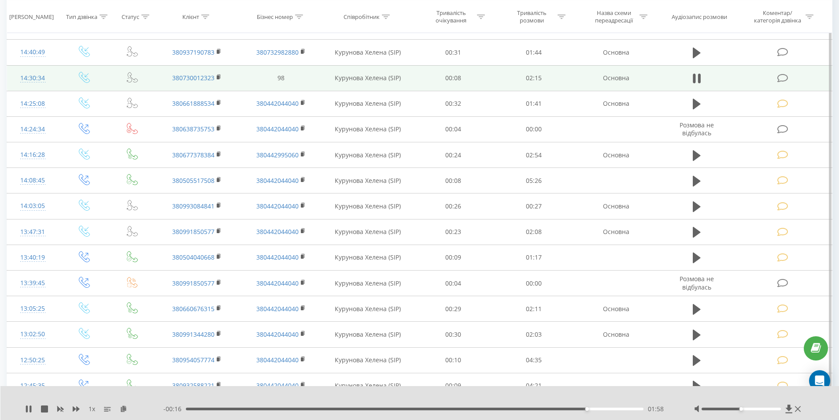
click at [603, 408] on div "01:58" at bounding box center [415, 408] width 458 height 3
click at [625, 407] on div "- 00:10 02:04 02:04" at bounding box center [417, 408] width 509 height 9
click at [625, 407] on div "02:10" at bounding box center [415, 408] width 458 height 3
drag, startPoint x: 592, startPoint y: 408, endPoint x: 580, endPoint y: 412, distance: 12.3
click at [592, 408] on div "02:12" at bounding box center [415, 408] width 458 height 3
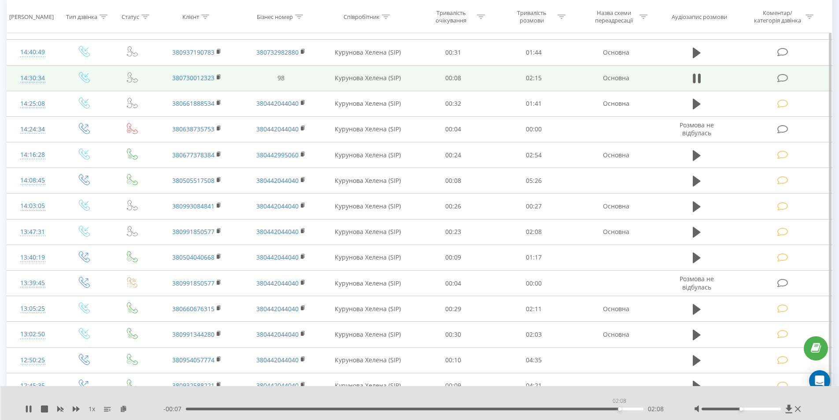
click at [619, 409] on div "02:08" at bounding box center [415, 408] width 458 height 3
click at [521, 408] on div "02:09" at bounding box center [415, 408] width 458 height 3
click at [783, 78] on icon at bounding box center [782, 78] width 11 height 9
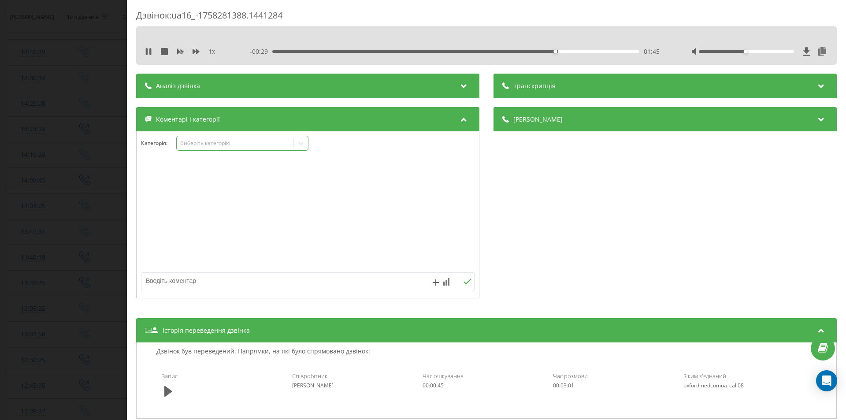
click at [238, 140] on div "Виберіть категорію" at bounding box center [235, 143] width 110 height 7
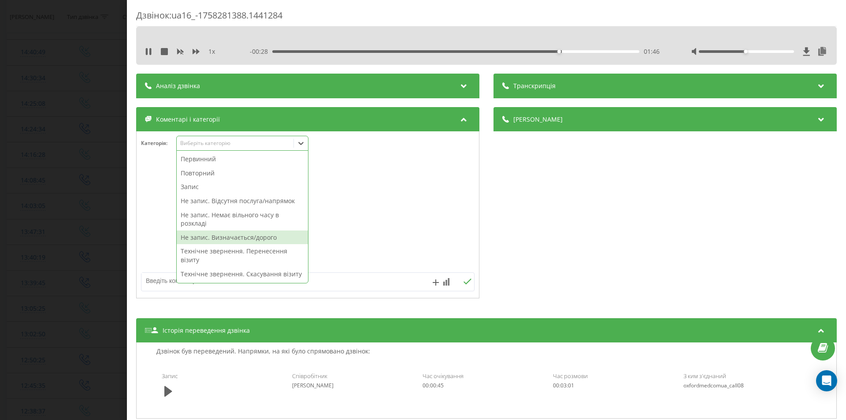
click at [263, 239] on div "Не запис. Визначається/дорого" at bounding box center [242, 237] width 131 height 14
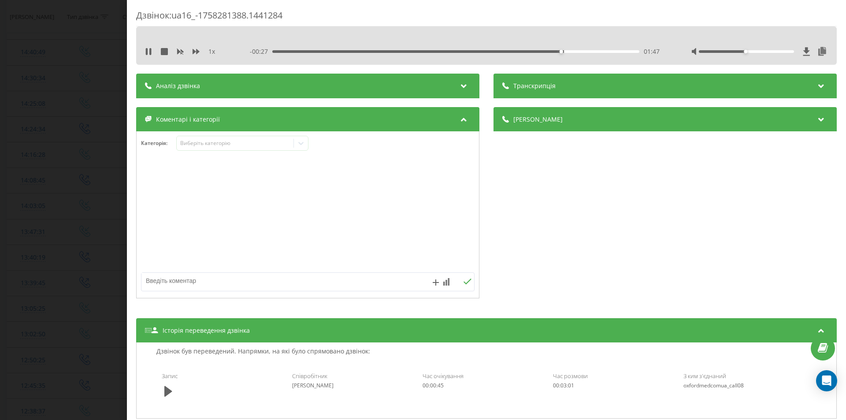
drag, startPoint x: 593, startPoint y: 237, endPoint x: 343, endPoint y: 239, distance: 250.6
click at [589, 237] on div "Деталі дзвінка Загальне Дата дзвінка [DATE] 14:30:34 Тип дзвінка Вхідний Статус…" at bounding box center [664, 203] width 343 height 193
click at [85, 178] on div "Дзвінок : ua16_-1758281388.1441284 1 x - 00:26 01:48 01:48 Транскрипція Для AI-…" at bounding box center [423, 210] width 846 height 420
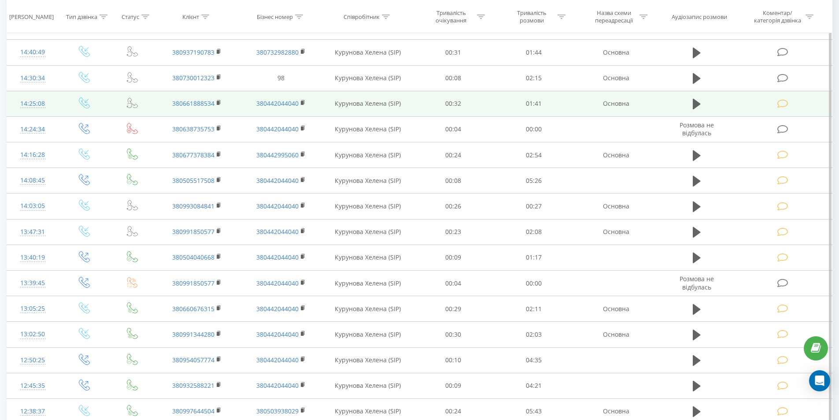
drag, startPoint x: 695, startPoint y: 52, endPoint x: 684, endPoint y: 110, distance: 59.7
click at [695, 52] on icon at bounding box center [697, 53] width 8 height 11
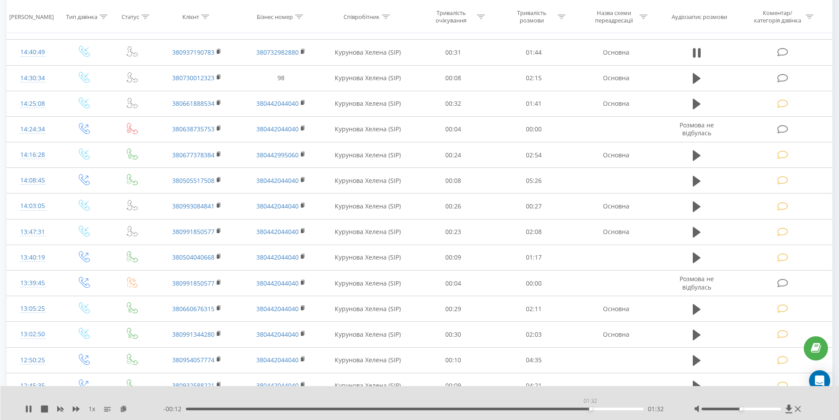
click at [590, 408] on div "01:32" at bounding box center [415, 408] width 458 height 3
click at [614, 407] on div "- 00:10 01:33 01:33" at bounding box center [417, 408] width 509 height 9
click at [621, 409] on div "01:35" at bounding box center [415, 408] width 458 height 3
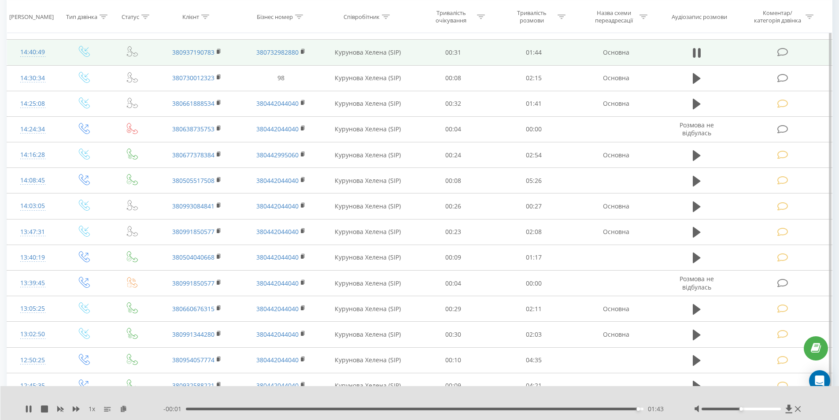
click at [783, 52] on icon at bounding box center [782, 52] width 11 height 9
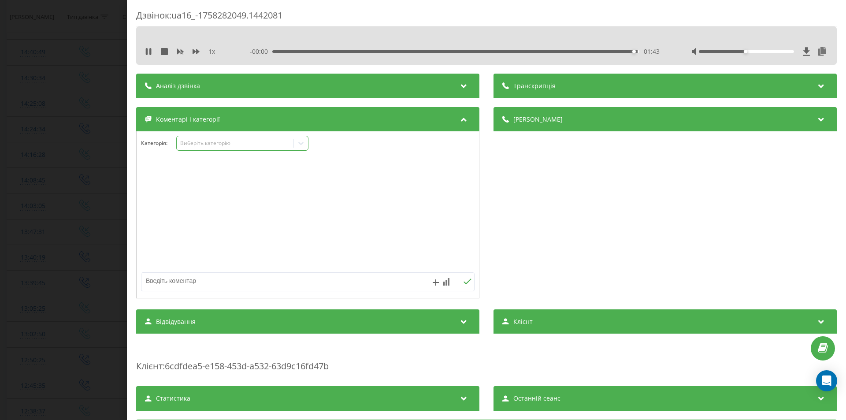
click at [266, 143] on div "Виберіть категорію" at bounding box center [235, 143] width 110 height 7
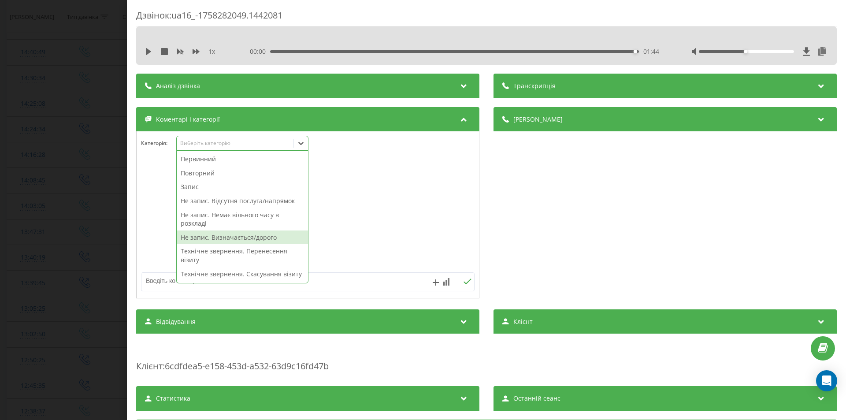
click at [259, 238] on div "Не запис. Визначається/дорого" at bounding box center [242, 237] width 131 height 14
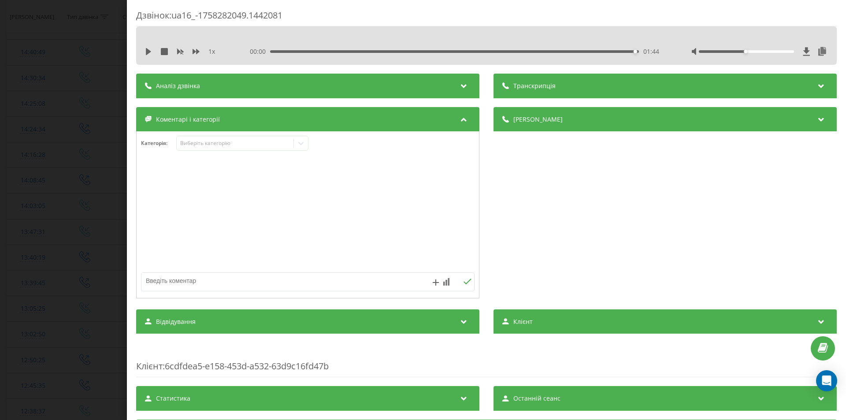
click at [551, 226] on div "Деталі дзвінка Загальне Дата дзвінка [DATE] 14:40:49 Тип дзвінка Вхідний Статус…" at bounding box center [664, 203] width 343 height 193
click at [90, 185] on div "Дзвінок : ua16_-1758282049.1442081 1 x 00:00 01:44 01:44 Транскрипція Для AI-ан…" at bounding box center [423, 210] width 846 height 420
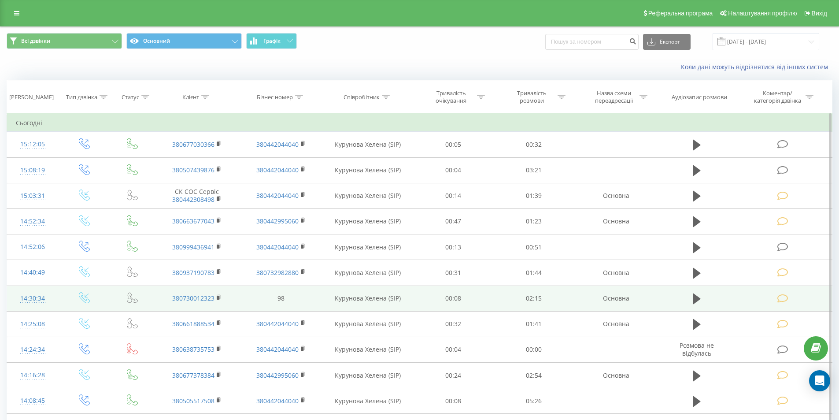
scroll to position [132, 0]
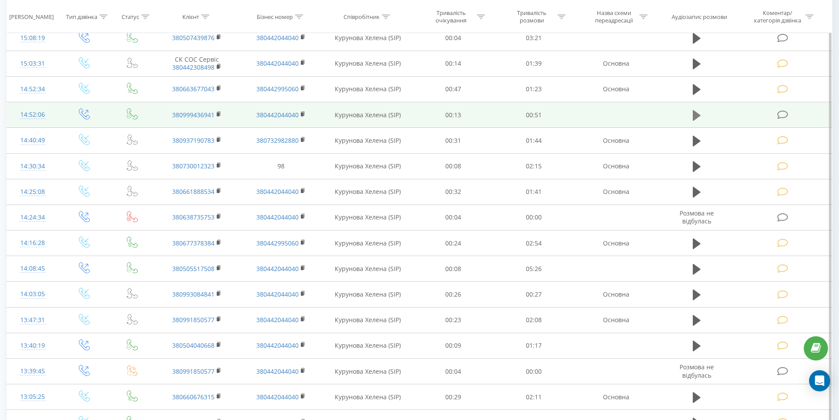
click at [694, 117] on icon at bounding box center [697, 115] width 8 height 11
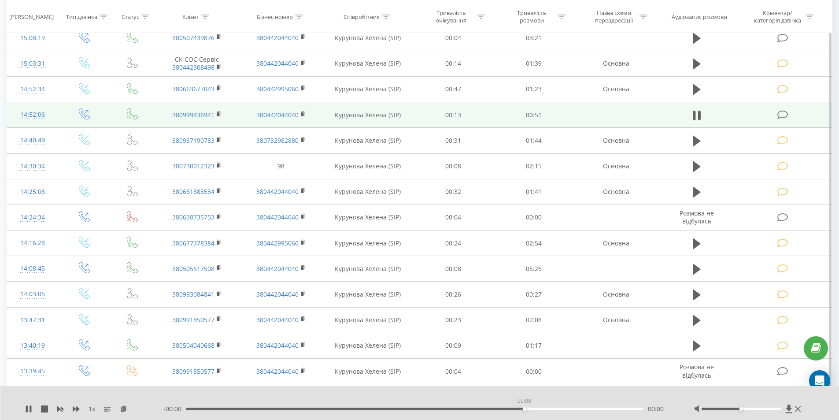
click at [524, 409] on div "00:00" at bounding box center [415, 408] width 458 height 3
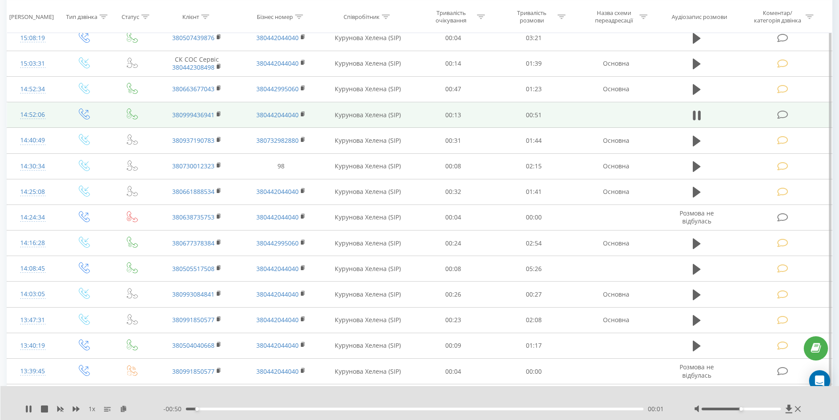
click at [591, 407] on div "- 00:50 00:01 00:01" at bounding box center [417, 408] width 509 height 9
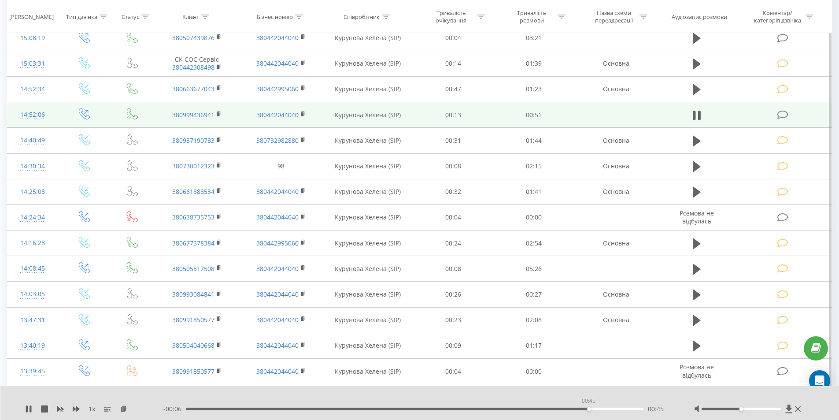
click at [588, 408] on div "00:45" at bounding box center [415, 408] width 458 height 3
click at [511, 409] on div "00:49" at bounding box center [415, 408] width 458 height 3
click at [783, 115] on icon at bounding box center [782, 114] width 11 height 9
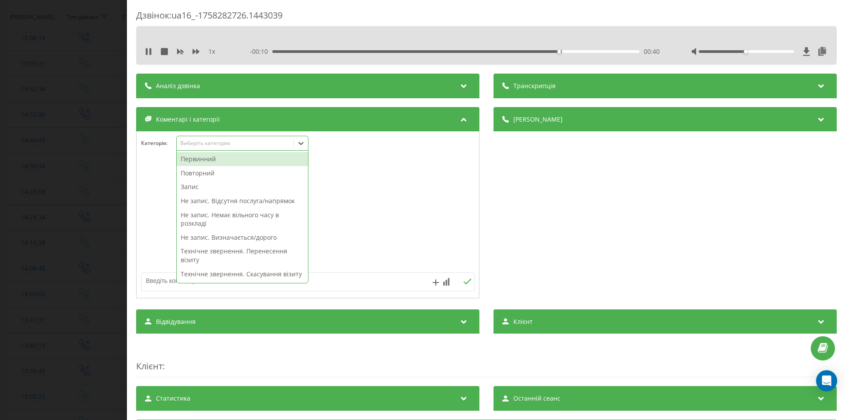
click at [216, 144] on div "Виберіть категорію" at bounding box center [235, 143] width 110 height 7
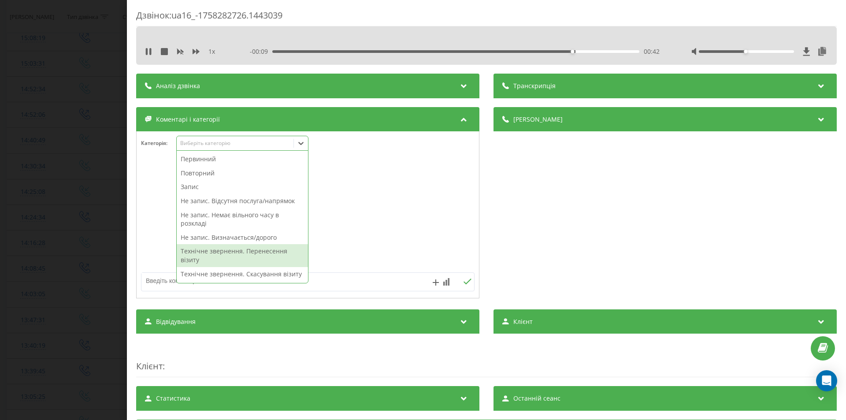
click at [282, 251] on div "Технічне звернення. Перенесення візиту" at bounding box center [242, 255] width 131 height 22
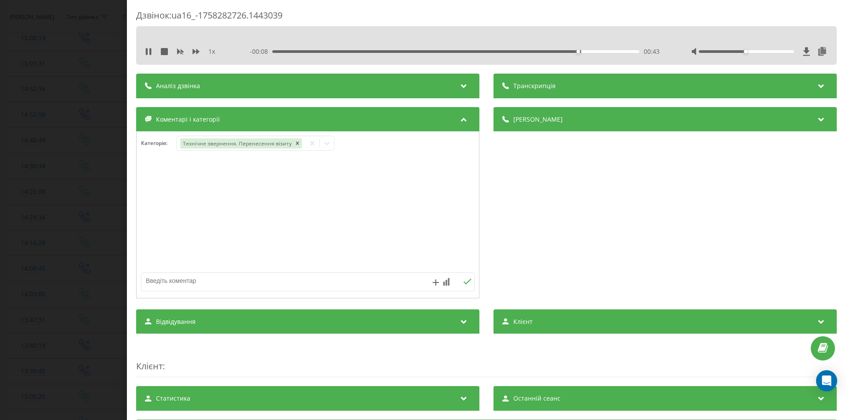
drag, startPoint x: 560, startPoint y: 237, endPoint x: 469, endPoint y: 241, distance: 91.3
click at [560, 238] on div "Деталі дзвінка Загальне Дата дзвінка 2025-09-19 14:52:06 Тип дзвінка Вихідний С…" at bounding box center [664, 203] width 343 height 193
click at [82, 214] on div "Дзвінок : ua16_-1758282726.1443039 1 x - 00:07 00:44 00:44 Транскрипція Для AI-…" at bounding box center [423, 210] width 846 height 420
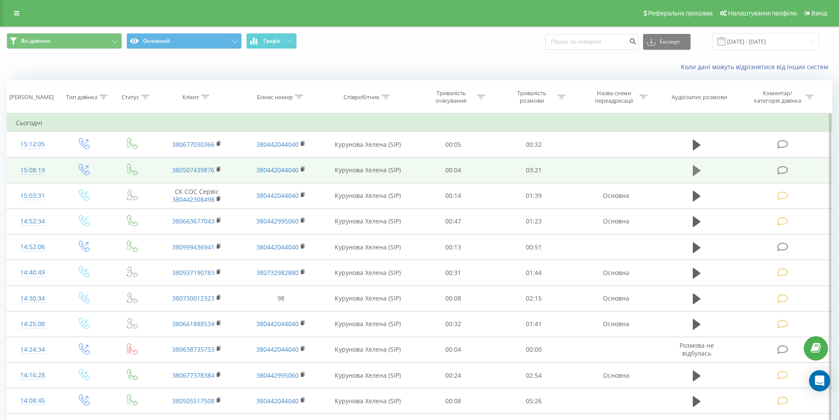
click at [697, 171] on icon at bounding box center [697, 170] width 8 height 11
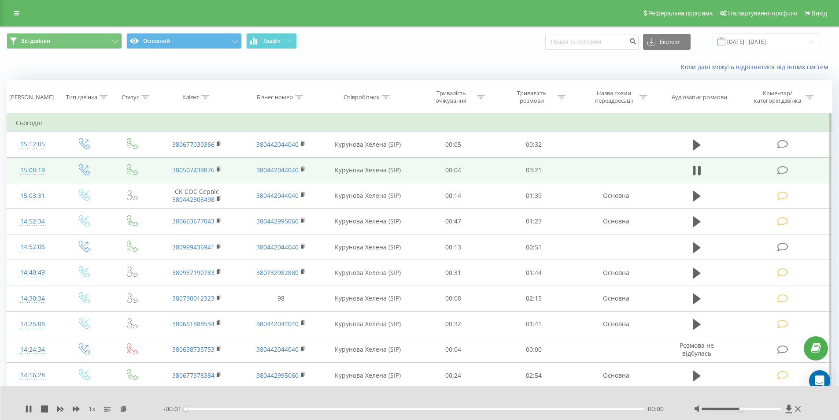
click at [586, 409] on div "00:00" at bounding box center [415, 408] width 458 height 3
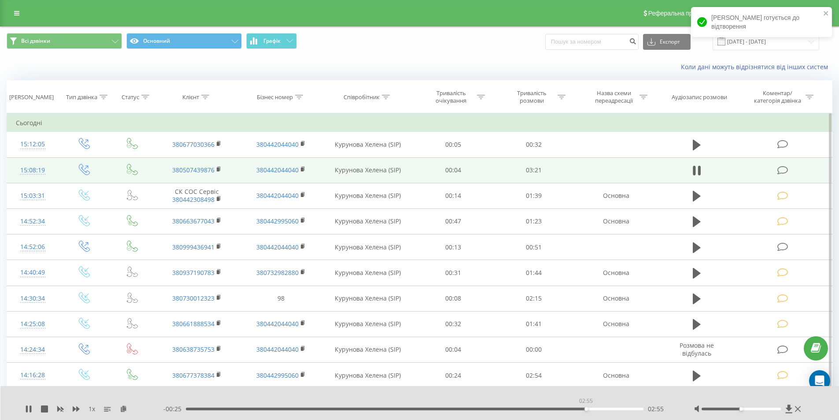
click at [586, 409] on div "02:55" at bounding box center [415, 408] width 458 height 3
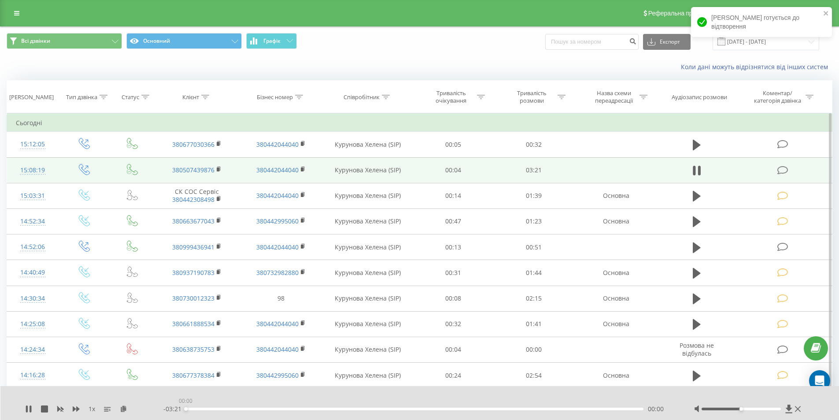
click at [586, 409] on div "00:00" at bounding box center [415, 408] width 458 height 3
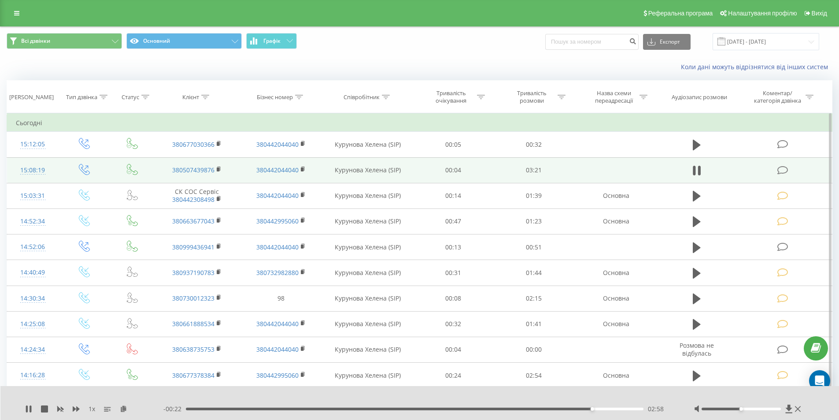
click at [782, 170] on icon at bounding box center [782, 170] width 11 height 9
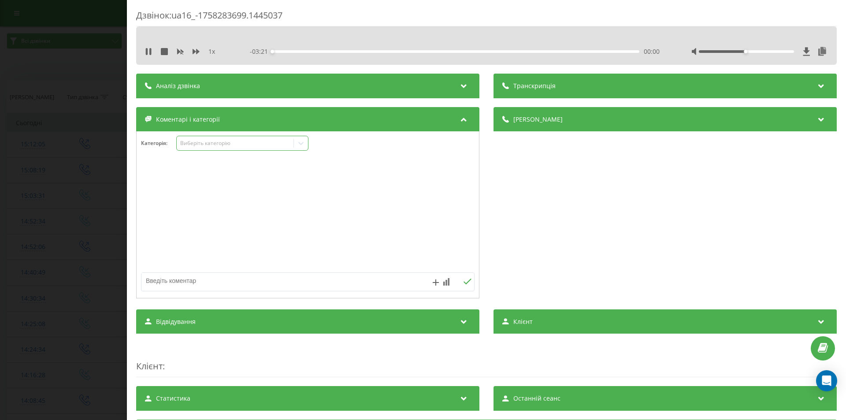
click at [196, 144] on div "Виберіть категорію" at bounding box center [235, 143] width 110 height 7
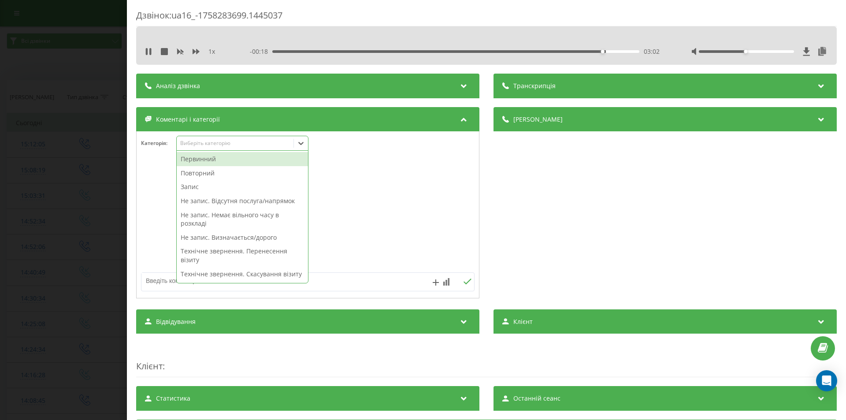
click at [207, 158] on div "Первинний" at bounding box center [242, 159] width 131 height 14
click at [698, 171] on div "Деталі дзвінка Загальне Дата дзвінка 2025-09-19 15:08:19 Тип дзвінка Вихідний С…" at bounding box center [664, 203] width 343 height 193
click at [300, 144] on icon at bounding box center [300, 143] width 5 height 3
drag, startPoint x: 247, startPoint y: 173, endPoint x: 297, endPoint y: 187, distance: 52.2
click at [247, 174] on div "Запис" at bounding box center [242, 173] width 131 height 14
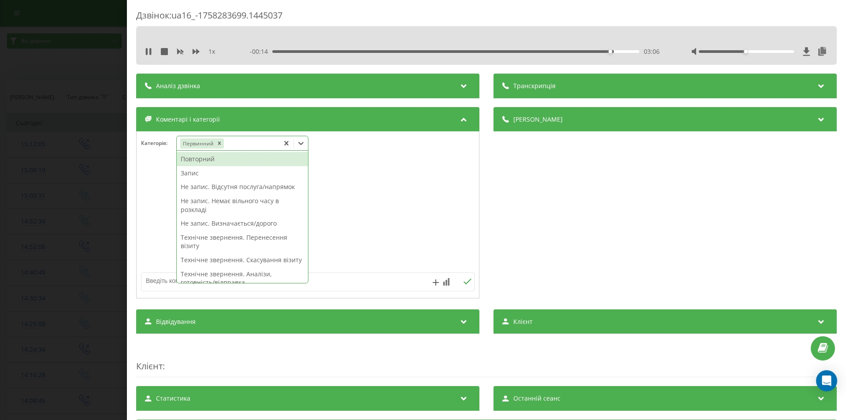
drag, startPoint x: 655, startPoint y: 269, endPoint x: 645, endPoint y: 269, distance: 10.1
click at [655, 269] on div "Деталі дзвінка Загальне Дата дзвінка 2025-09-19 15:08:19 Тип дзвінка Вихідний С…" at bounding box center [664, 203] width 343 height 193
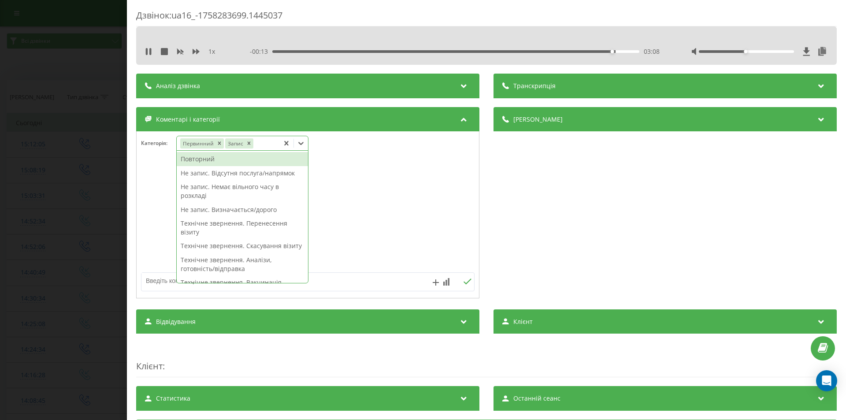
click at [303, 144] on icon at bounding box center [300, 143] width 9 height 9
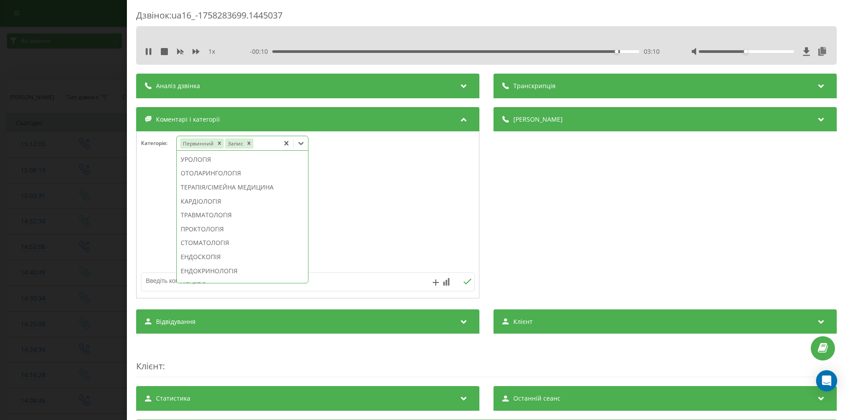
scroll to position [396, 0]
click at [223, 206] on div "СТОМАТОЛОГІЯ" at bounding box center [242, 199] width 131 height 14
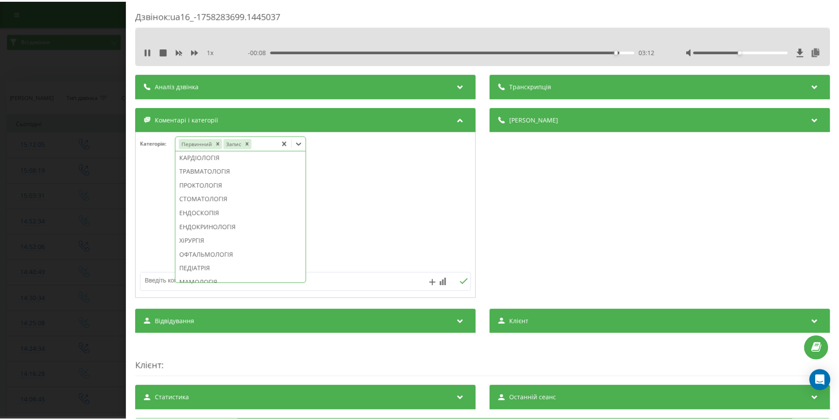
scroll to position [0, 0]
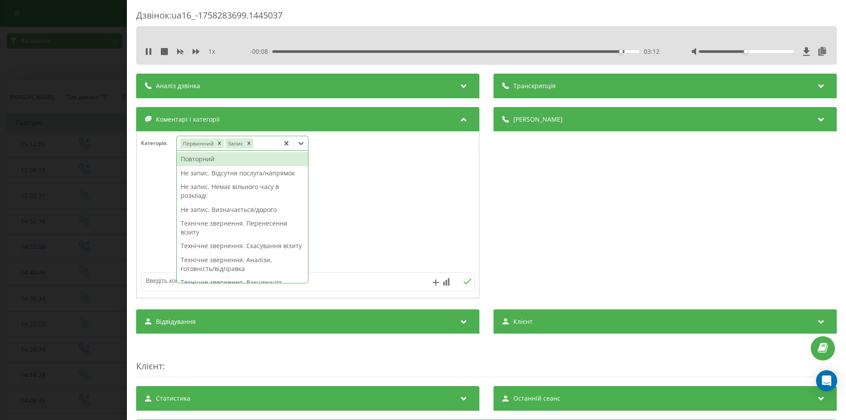
drag, startPoint x: 595, startPoint y: 237, endPoint x: 587, endPoint y: 237, distance: 8.8
click at [595, 237] on div "Деталі дзвінка Загальне Дата дзвінка 2025-09-19 15:08:19 Тип дзвінка Вихідний С…" at bounding box center [664, 203] width 343 height 193
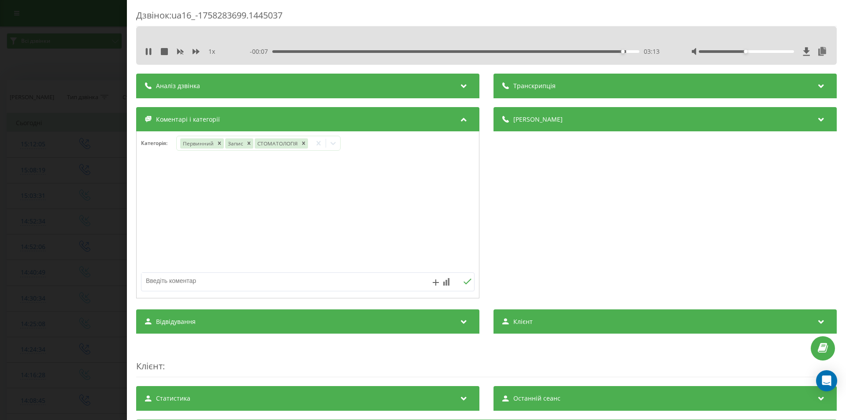
click at [73, 199] on div "Дзвінок : ua16_-1758283699.1445037 1 x - 00:07 03:13 03:13 Транскрипція Для AI-…" at bounding box center [423, 210] width 846 height 420
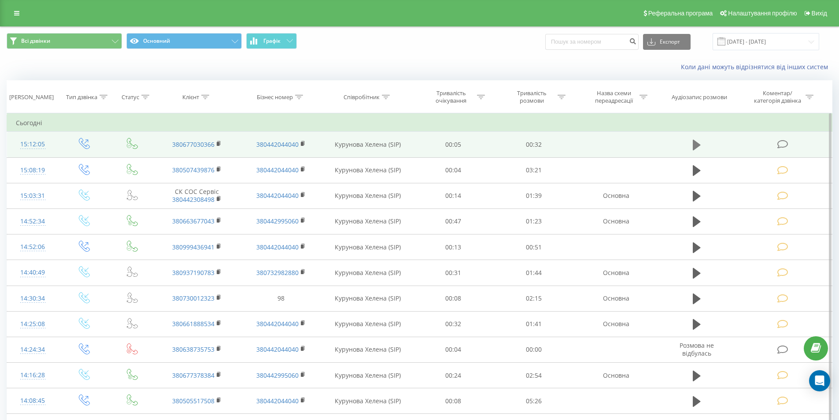
click at [699, 143] on icon at bounding box center [697, 145] width 8 height 12
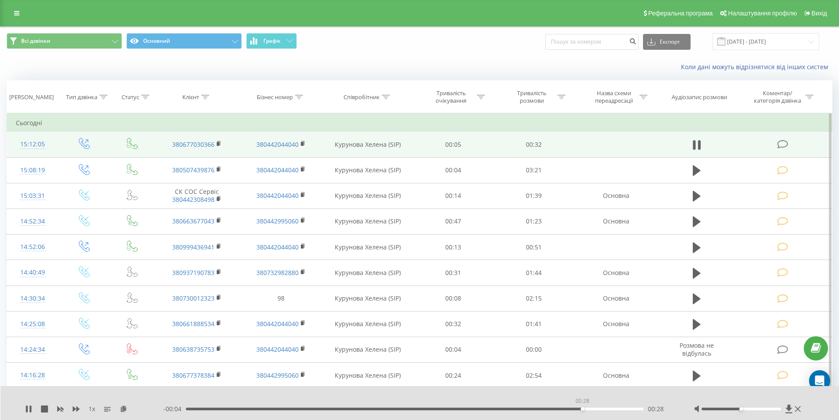
click at [582, 410] on div "00:28" at bounding box center [415, 408] width 458 height 3
click at [547, 408] on div "00:30" at bounding box center [415, 408] width 458 height 3
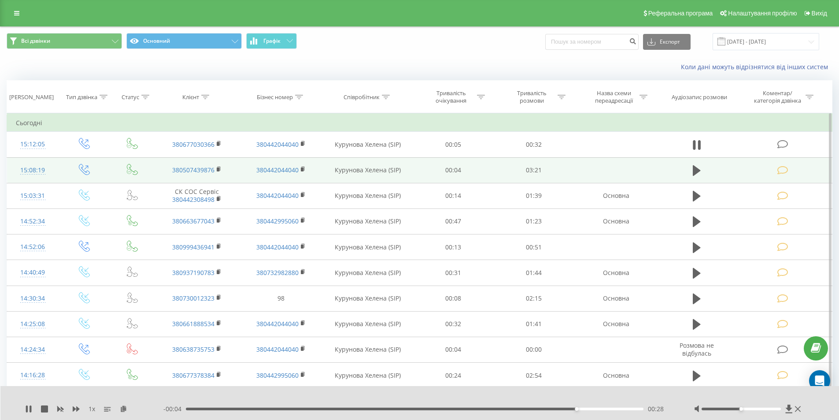
drag, startPoint x: 780, startPoint y: 144, endPoint x: 644, endPoint y: 157, distance: 136.7
click at [780, 145] on icon at bounding box center [782, 144] width 11 height 9
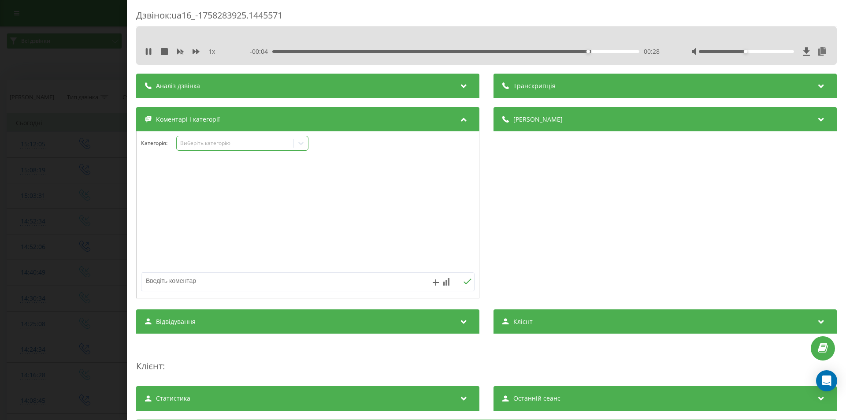
click at [237, 141] on div "Виберіть категорію" at bounding box center [235, 143] width 110 height 7
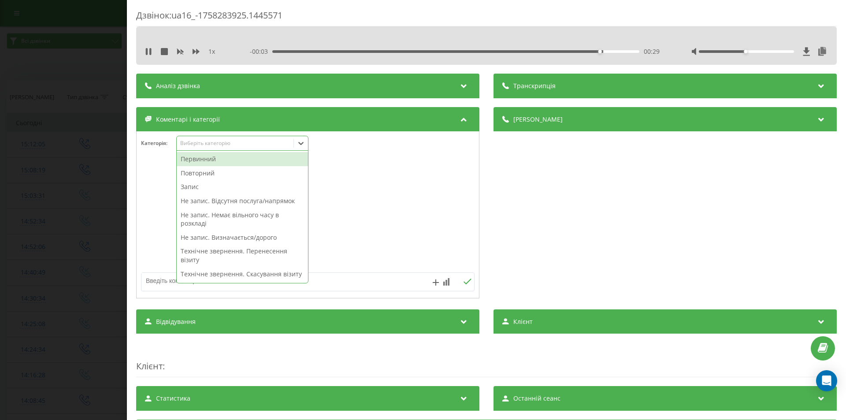
drag, startPoint x: 277, startPoint y: 253, endPoint x: 358, endPoint y: 244, distance: 81.1
click at [277, 253] on div "Технічне звернення. Перенесення візиту" at bounding box center [242, 255] width 131 height 22
drag, startPoint x: 576, startPoint y: 235, endPoint x: 381, endPoint y: 274, distance: 198.6
click at [564, 237] on div "Деталі дзвінка Загальне Дата дзвінка 2025-09-19 15:12:05 Тип дзвінка Вихідний С…" at bounding box center [664, 203] width 343 height 193
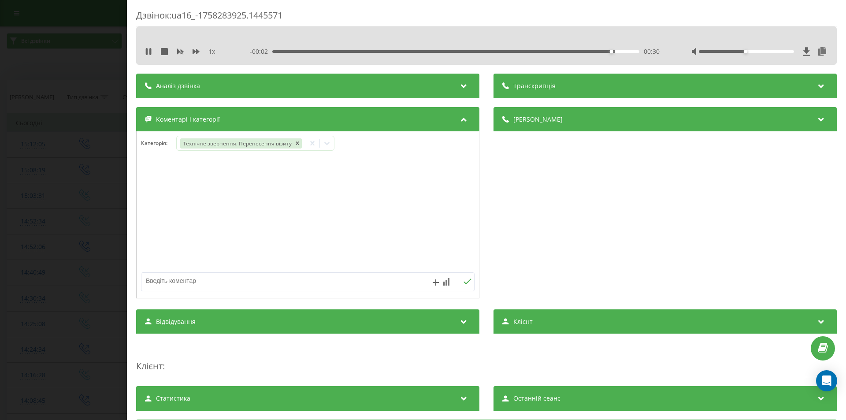
drag, startPoint x: 0, startPoint y: 226, endPoint x: 6, endPoint y: 225, distance: 6.2
click at [0, 225] on div "Дзвінок : ua16_-1758283925.1445571 1 x - 00:02 00:30 00:30 Транскрипція Для AI-…" at bounding box center [423, 210] width 846 height 420
click at [42, 233] on td "14:52:34" at bounding box center [33, 221] width 52 height 26
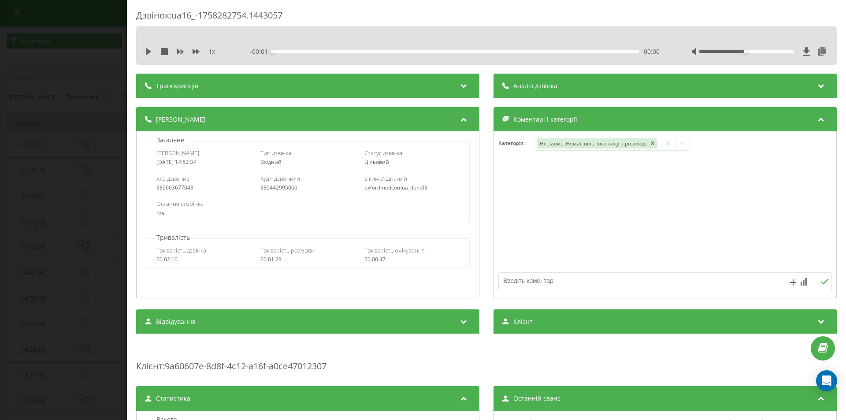
click at [84, 207] on div "Дзвінок : ua16_-1758282754.1443057 1 x - 00:01 00:00 00:00 Транскрипція Для AI-…" at bounding box center [423, 210] width 846 height 420
